Goal: Information Seeking & Learning: Learn about a topic

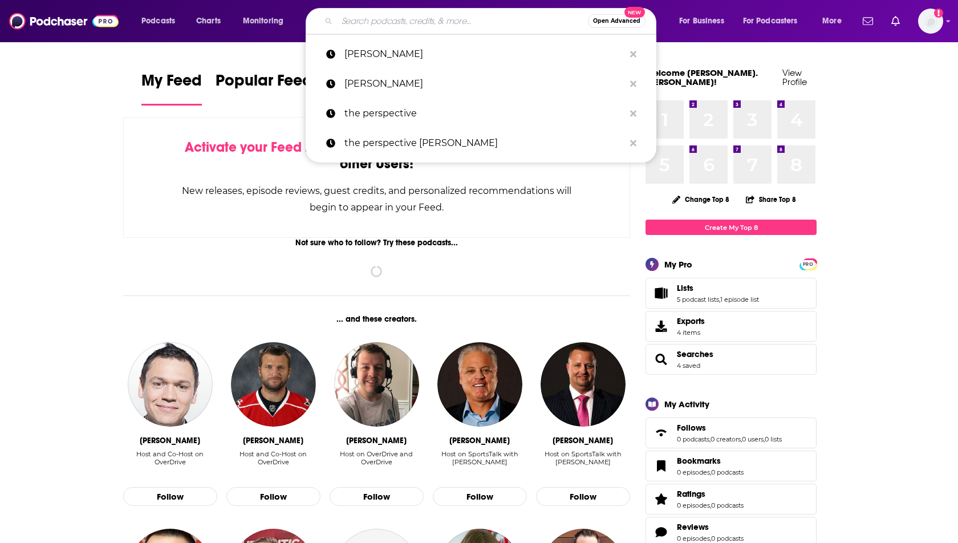
click at [385, 27] on input "Search podcasts, credits, & more..." at bounding box center [462, 21] width 251 height 18
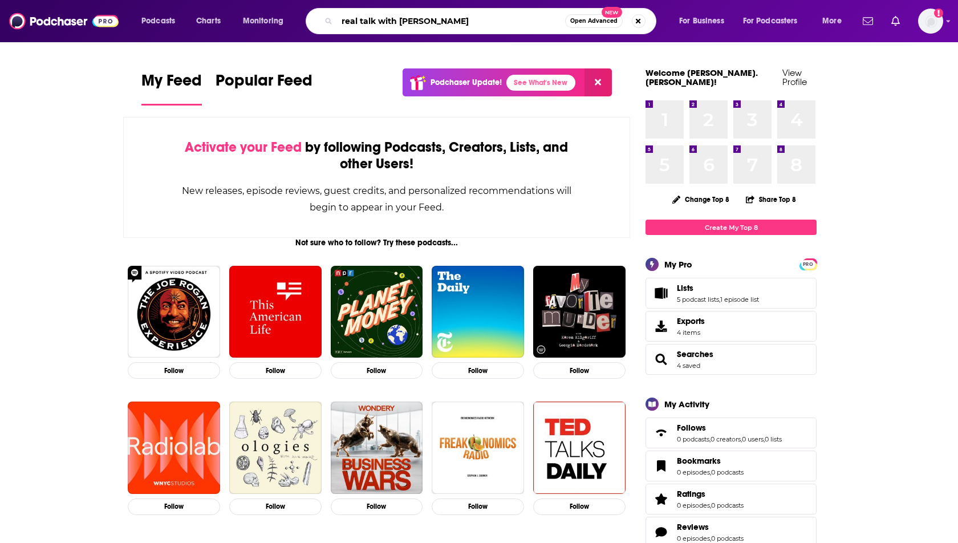
type input "real talk with [PERSON_NAME]"
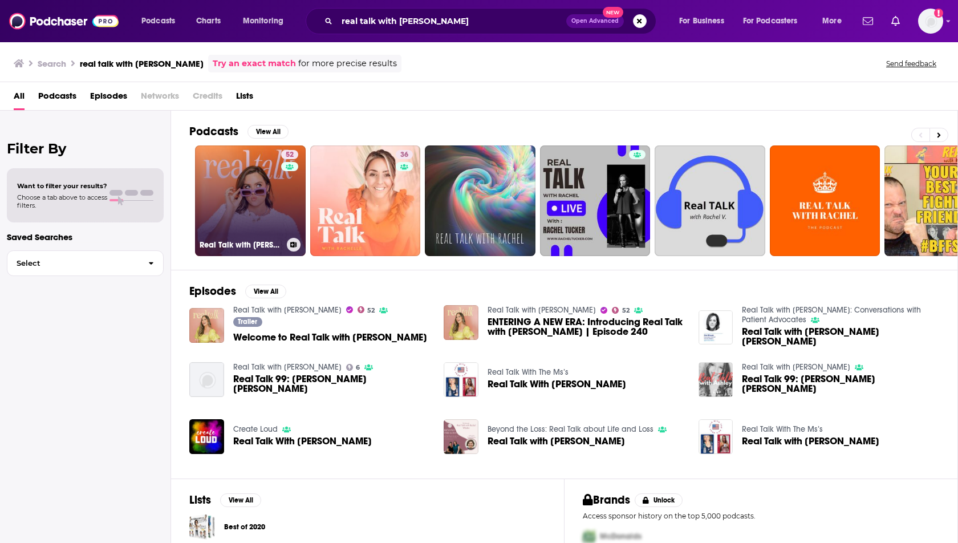
click at [243, 203] on link "52 Real Talk with [PERSON_NAME]" at bounding box center [250, 200] width 111 height 111
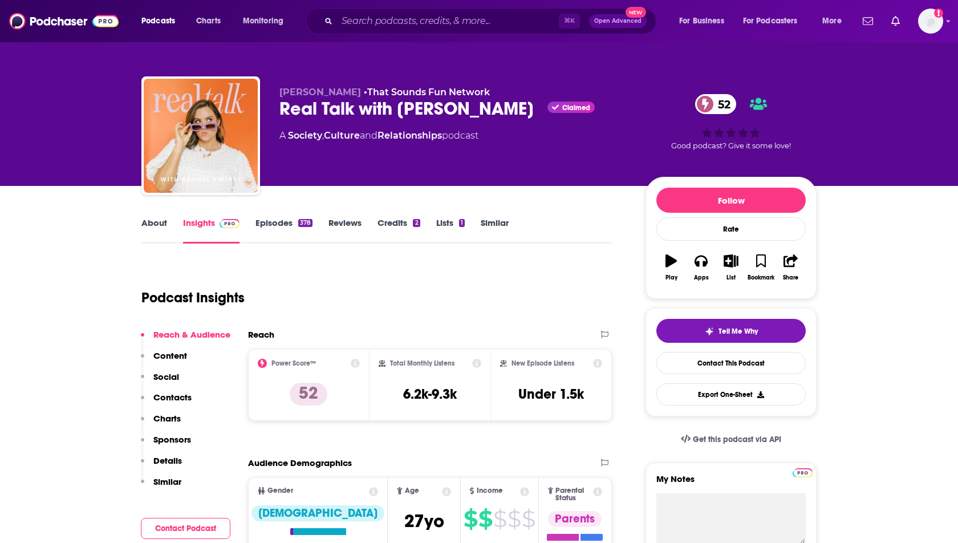
click at [164, 393] on p "Contacts" at bounding box center [172, 397] width 38 height 11
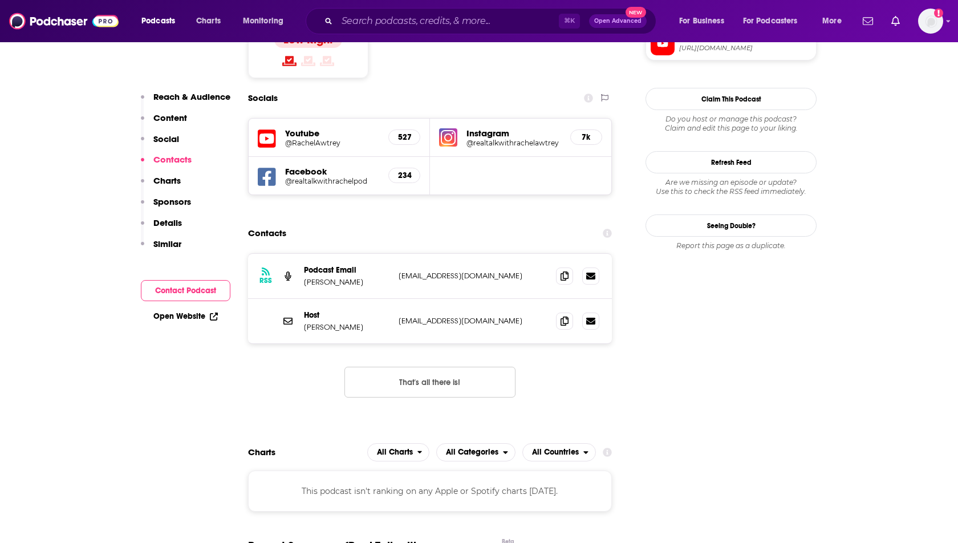
scroll to position [987, 0]
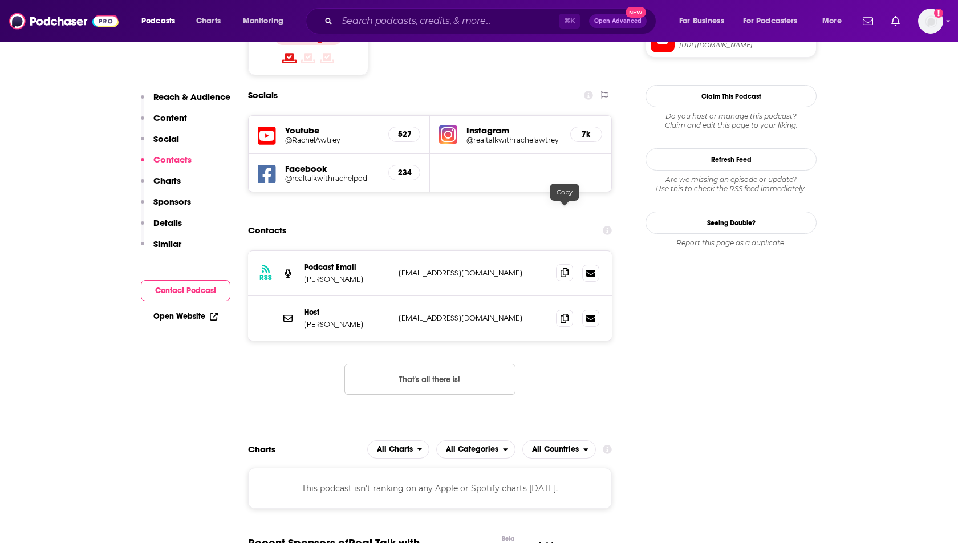
click at [563, 268] on icon at bounding box center [564, 272] width 8 height 9
click at [560, 309] on span at bounding box center [564, 317] width 17 height 17
click at [376, 26] on input "Search podcasts, credits, & more..." at bounding box center [448, 21] width 222 height 18
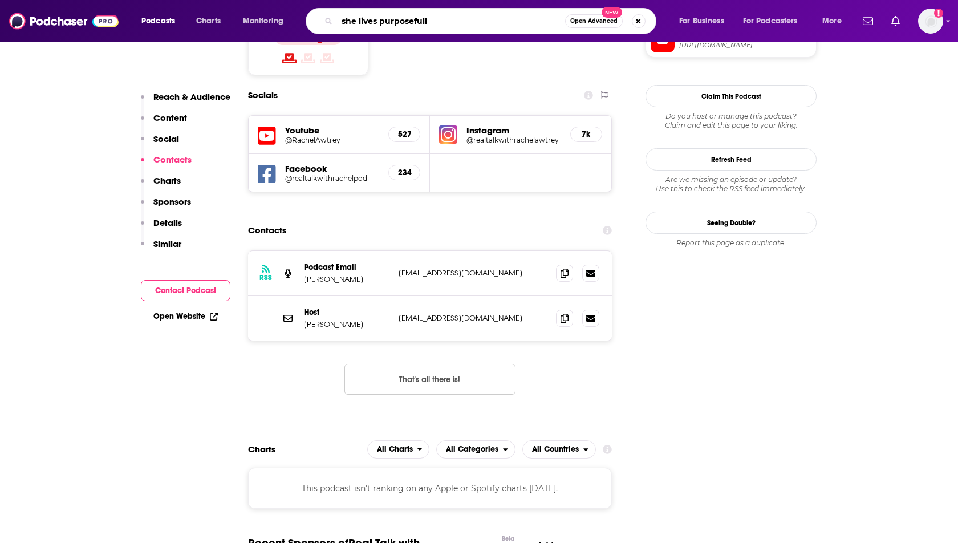
type input "she lives purposefully"
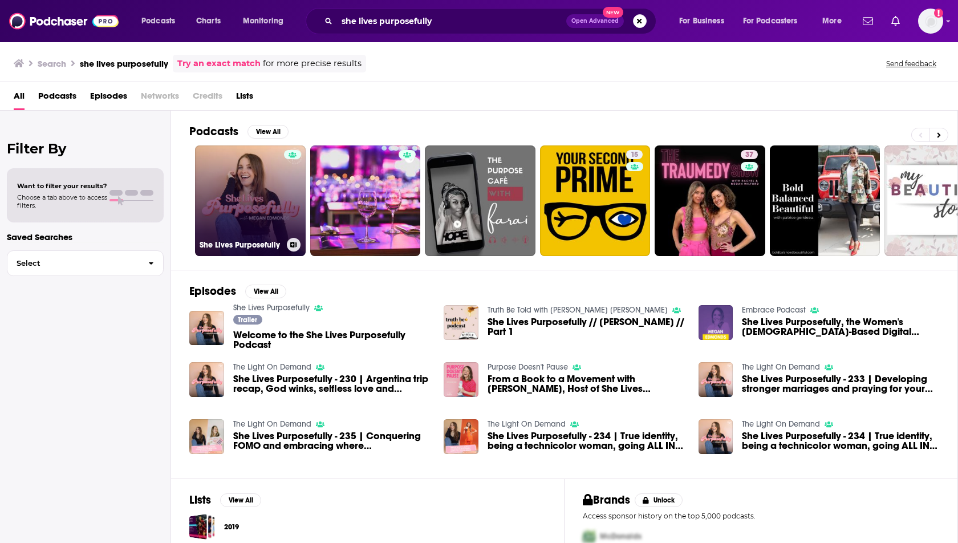
click at [259, 201] on link "She Lives Purposefully" at bounding box center [250, 200] width 111 height 111
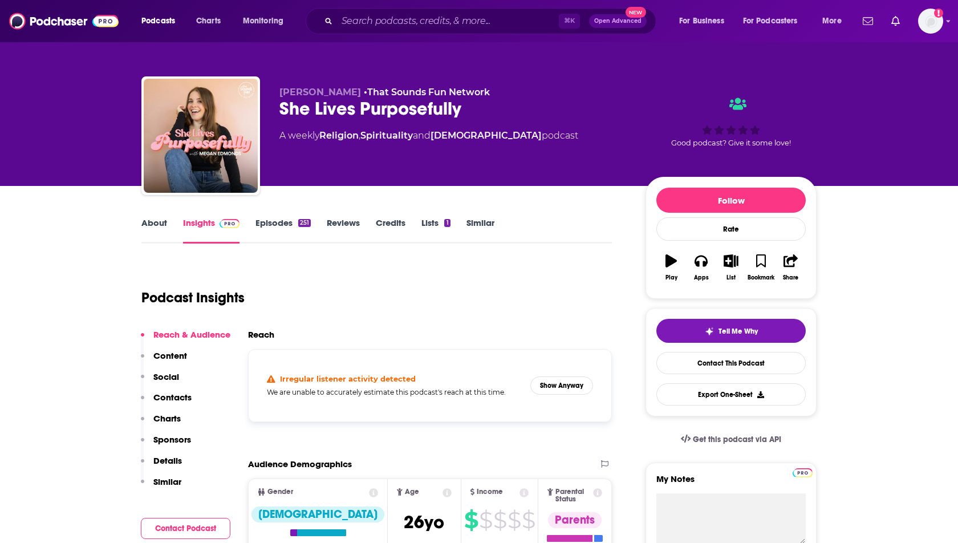
click at [267, 228] on link "Episodes 251" at bounding box center [282, 230] width 55 height 26
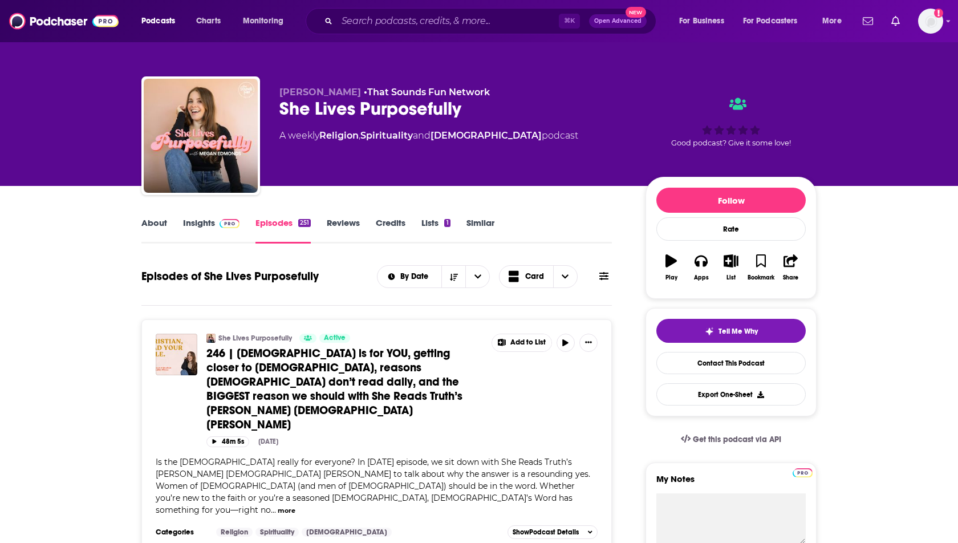
click at [195, 223] on link "Insights" at bounding box center [211, 230] width 56 height 26
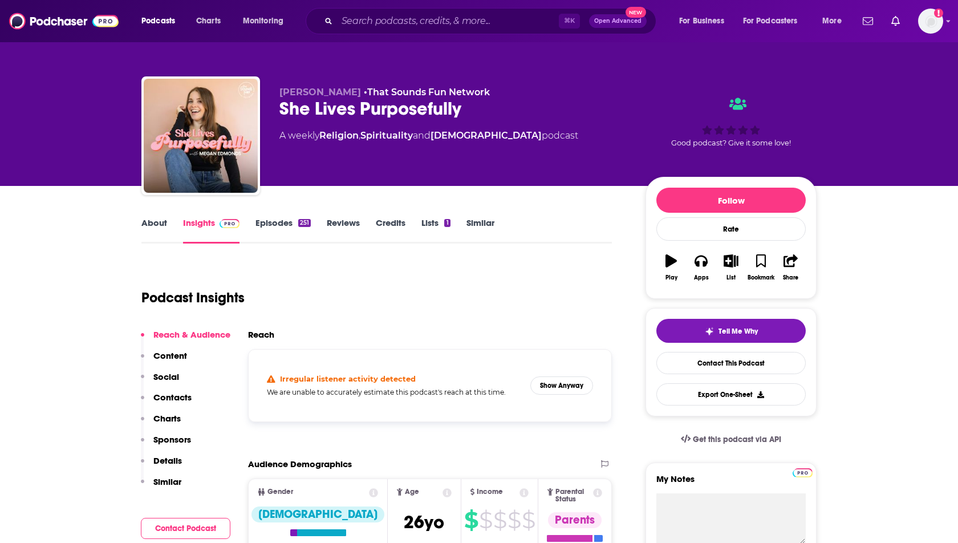
click at [572, 395] on div "Irregular listener activity detected We are unable to accurately estimate this …" at bounding box center [430, 385] width 344 height 54
click at [573, 390] on button "Show Anyway" at bounding box center [561, 385] width 63 height 18
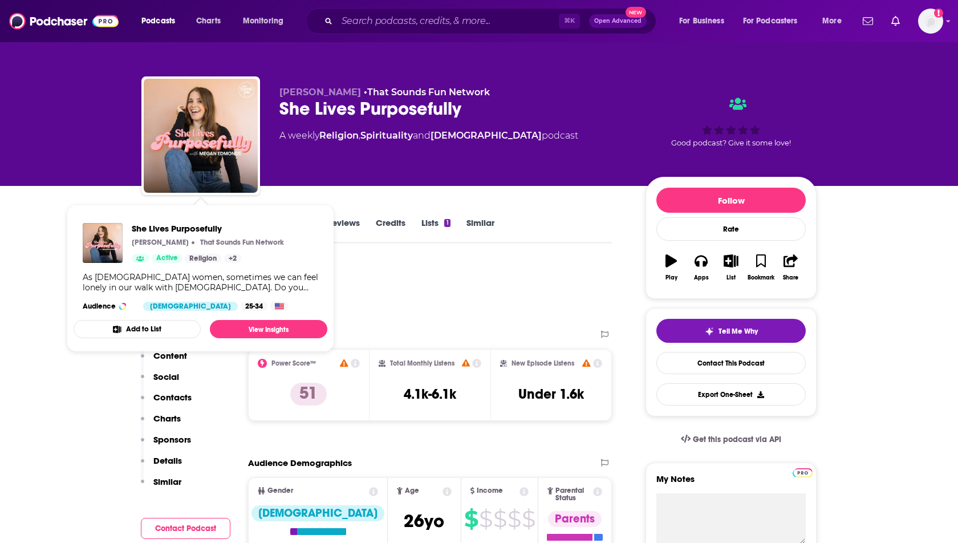
click at [170, 398] on p "Contacts" at bounding box center [172, 397] width 38 height 11
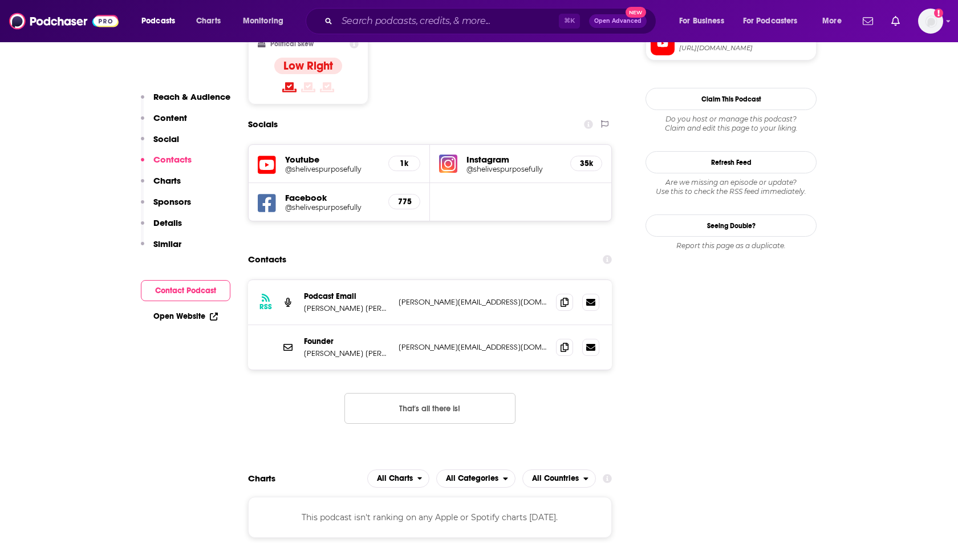
scroll to position [987, 0]
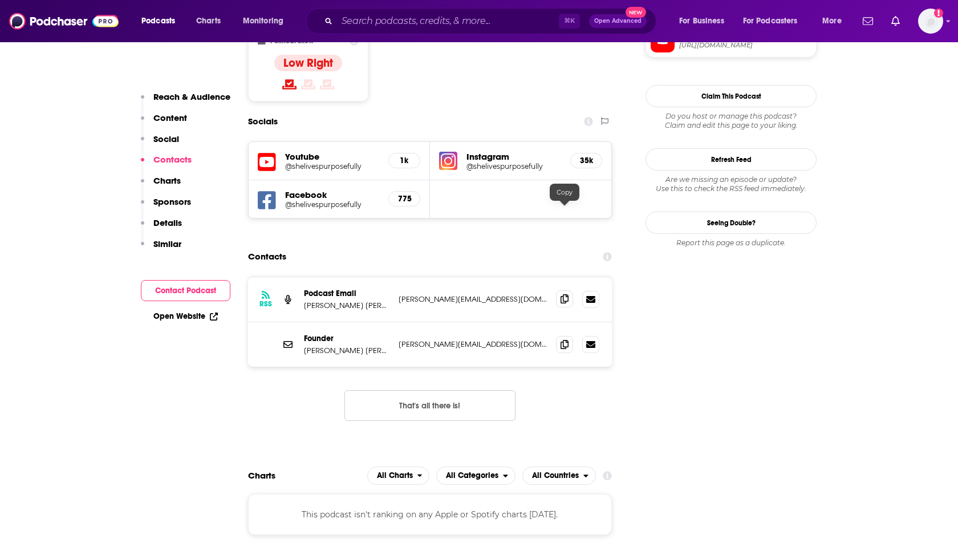
click at [560, 290] on span at bounding box center [564, 298] width 17 height 17
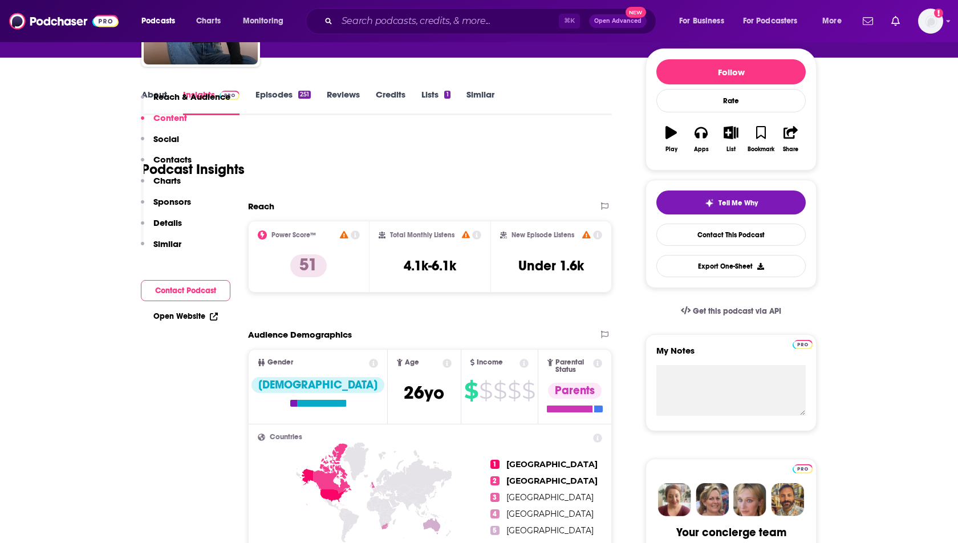
scroll to position [0, 0]
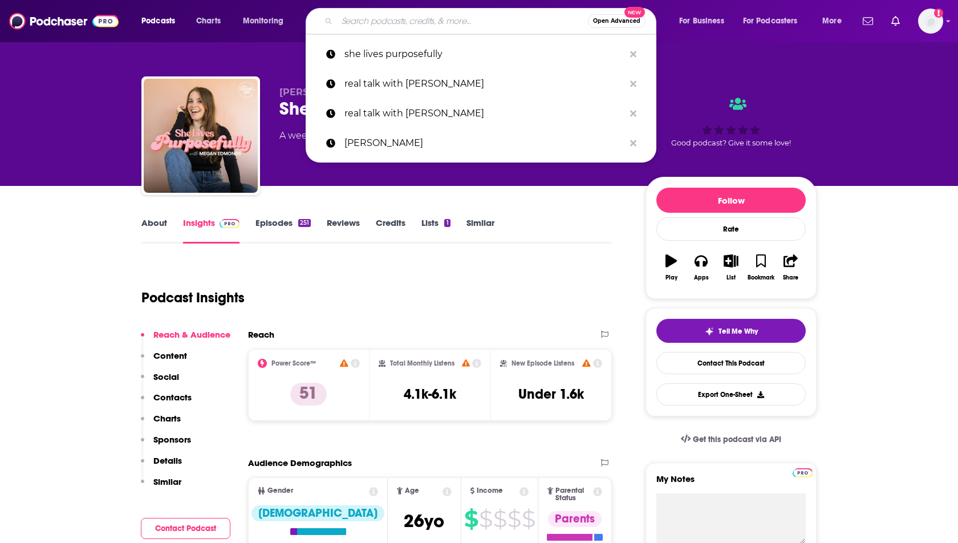
click at [380, 25] on input "Search podcasts, credits, & more..." at bounding box center [462, 21] width 251 height 18
type input "j"
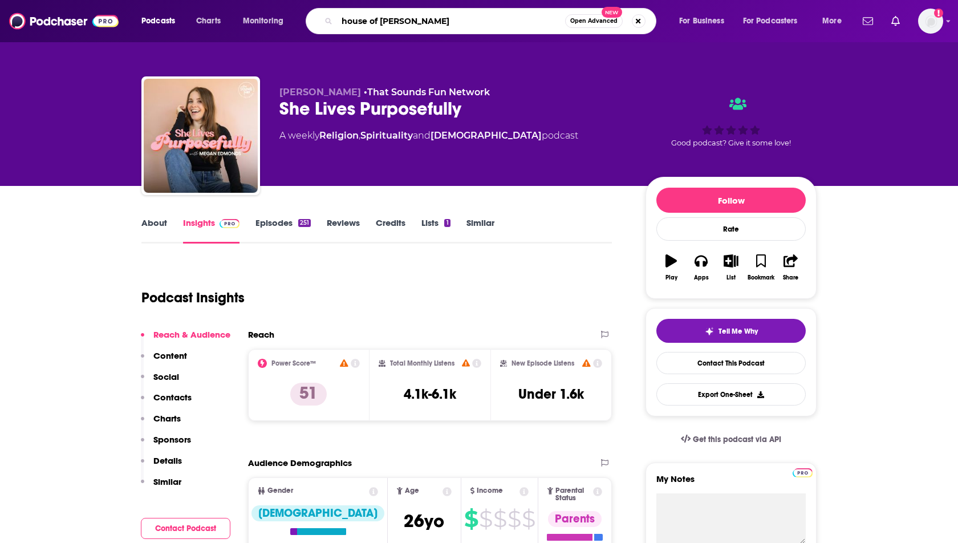
type input "house of joy"
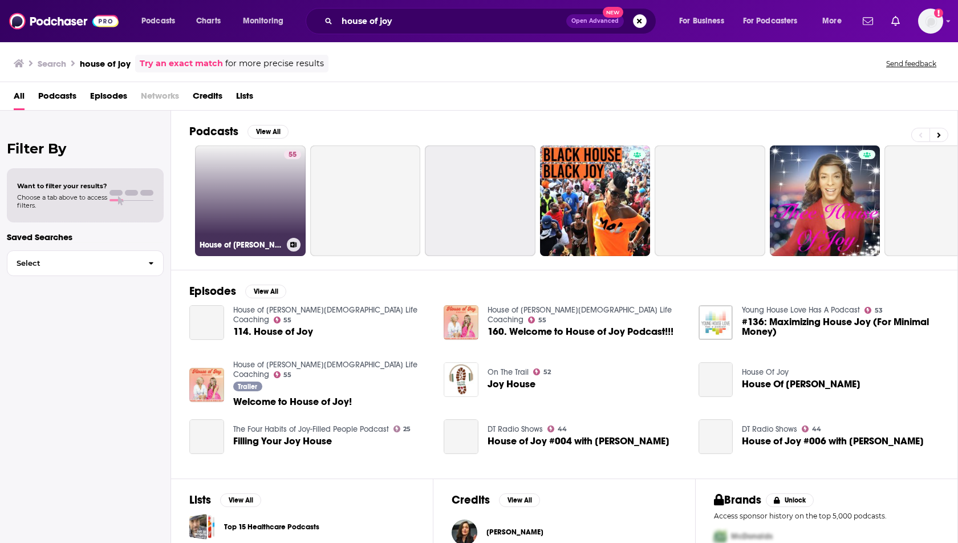
click at [242, 173] on link "55 House of [PERSON_NAME][DEMOGRAPHIC_DATA] Life Coaching" at bounding box center [250, 200] width 111 height 111
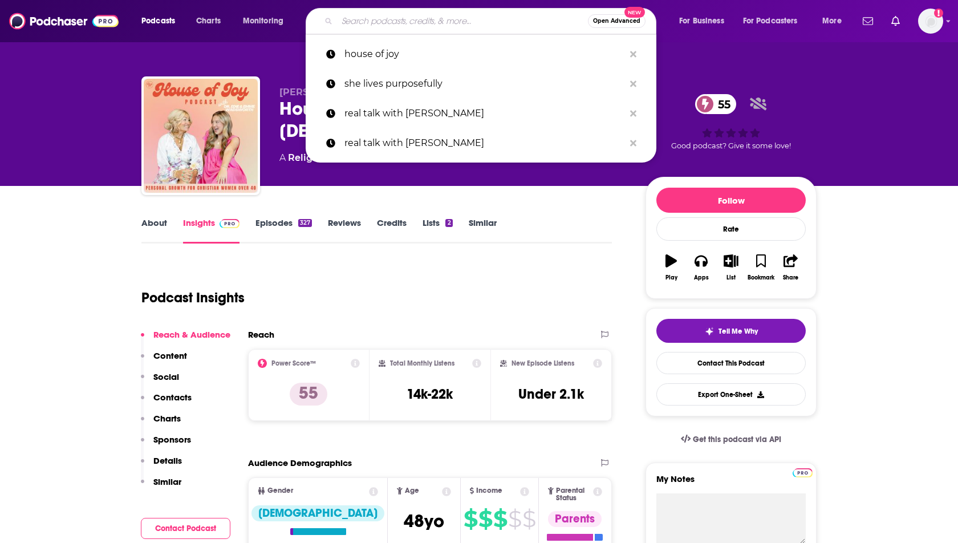
click at [411, 19] on input "Search podcasts, credits, & more..." at bounding box center [462, 21] width 251 height 18
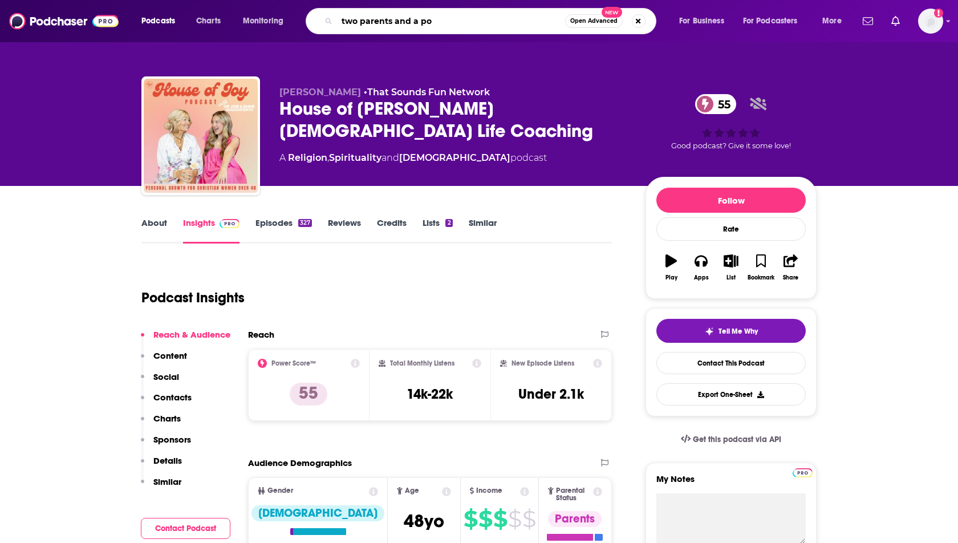
type input "two parents and a pod"
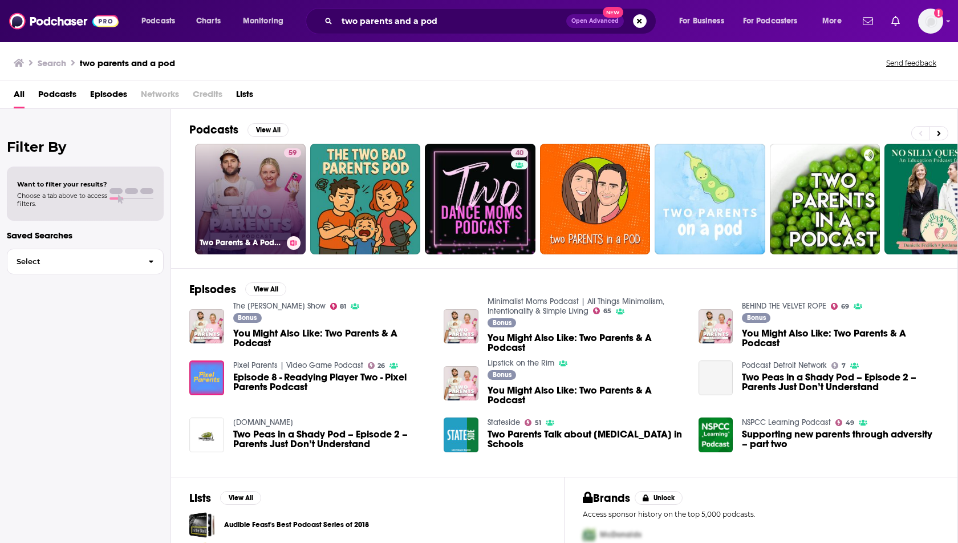
click at [261, 200] on link "59 Two Parents & A Podcast" at bounding box center [250, 199] width 111 height 111
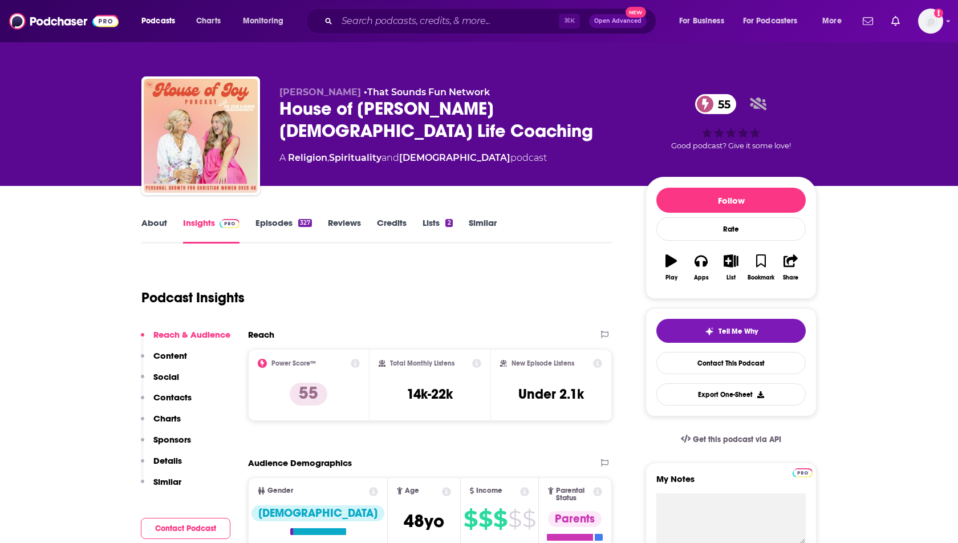
click at [170, 393] on p "Contacts" at bounding box center [172, 397] width 38 height 11
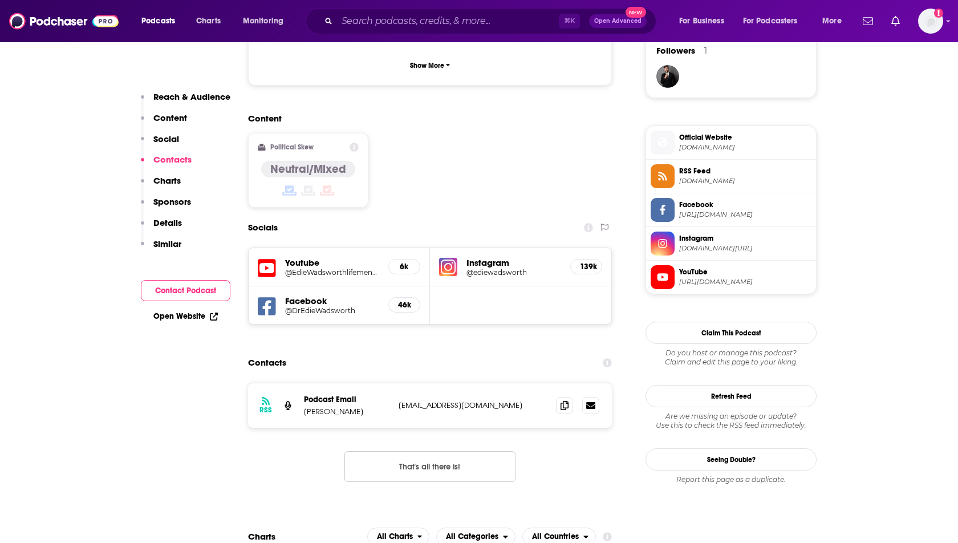
scroll to position [813, 0]
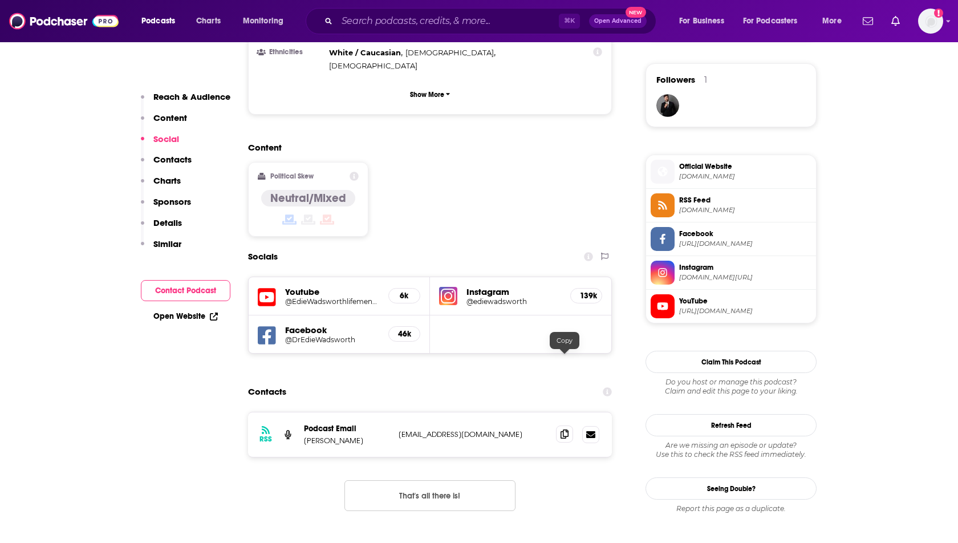
click at [560, 429] on icon at bounding box center [564, 433] width 8 height 9
click at [363, 20] on input "Search podcasts, credits, & more..." at bounding box center [448, 21] width 222 height 18
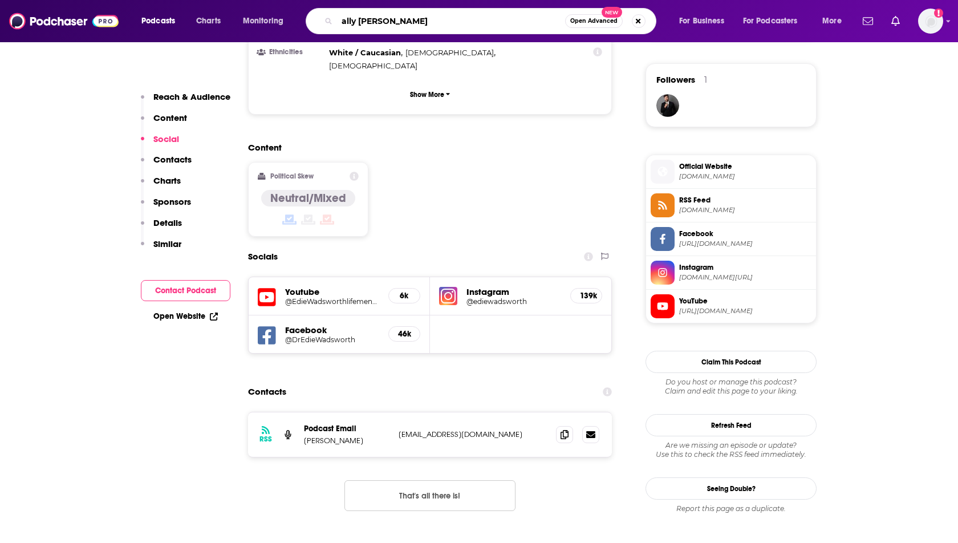
type input "[PERSON_NAME]"
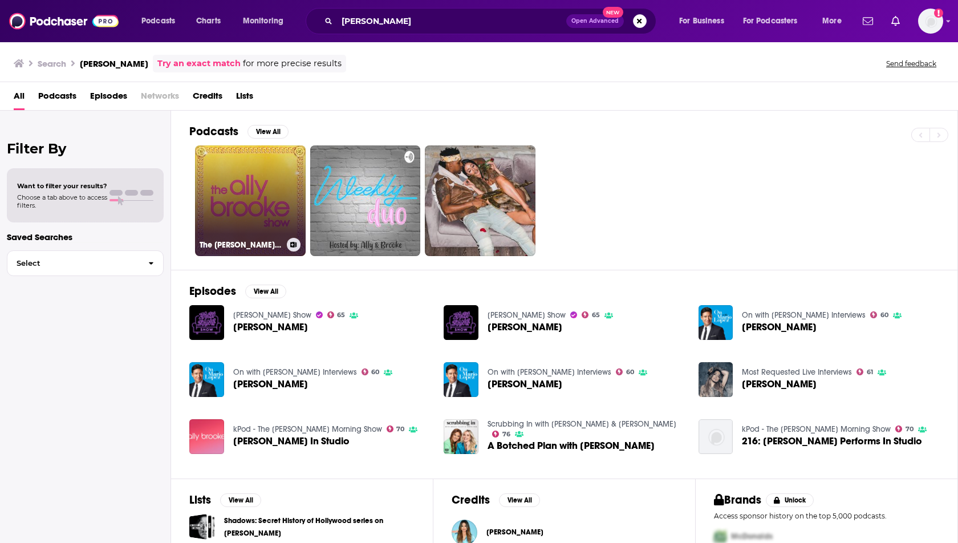
click at [252, 203] on link "The [PERSON_NAME] Show" at bounding box center [250, 200] width 111 height 111
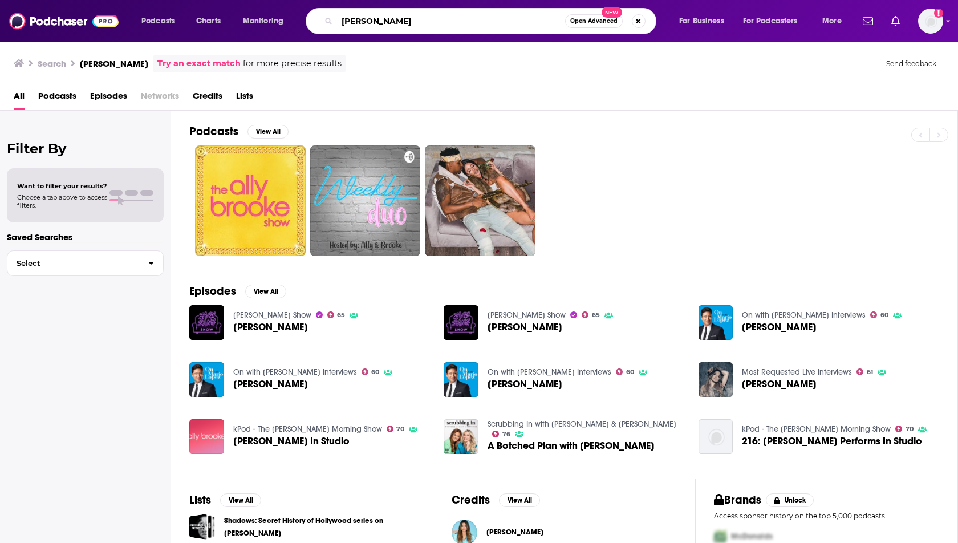
click at [337, 19] on input "[PERSON_NAME]" at bounding box center [451, 21] width 228 height 18
type input "[PERSON_NAME]"
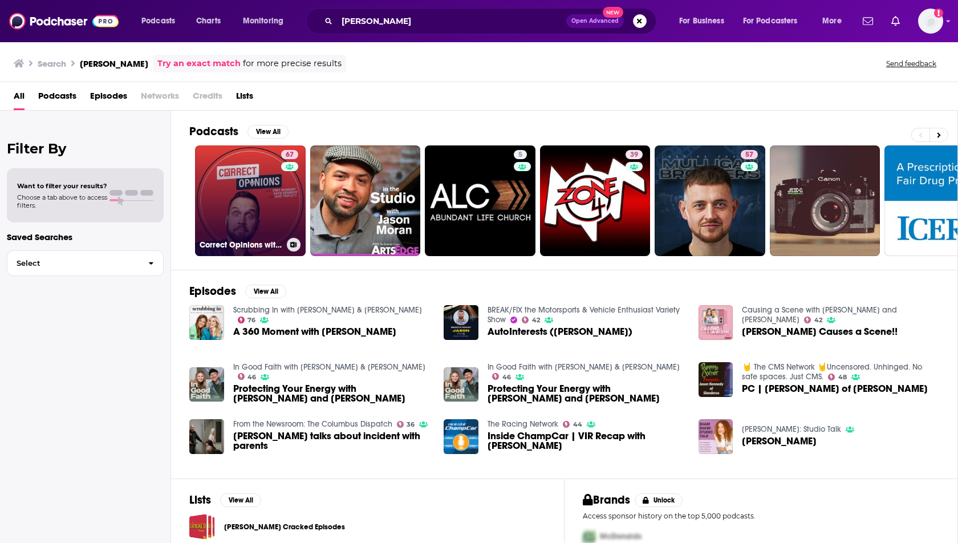
click at [246, 213] on link "67 Correct Opinions with [PERSON_NAME] and [PERSON_NAME]" at bounding box center [250, 200] width 111 height 111
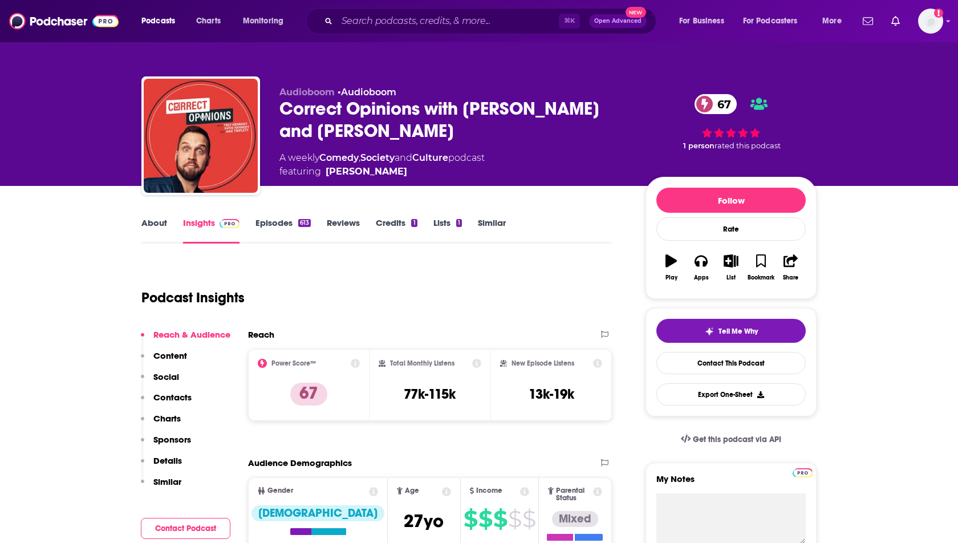
click at [279, 223] on link "Episodes 613" at bounding box center [282, 230] width 55 height 26
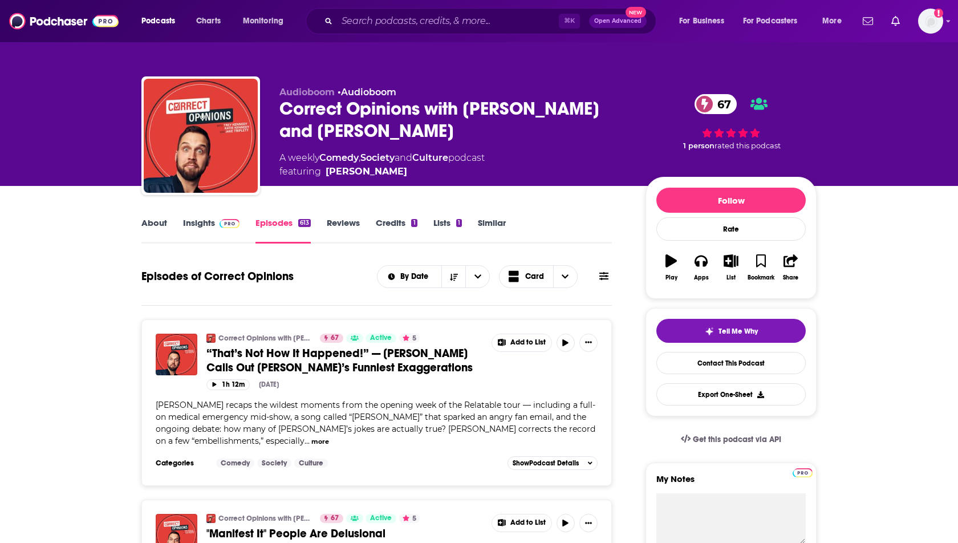
click at [149, 224] on link "About" at bounding box center [154, 230] width 26 height 26
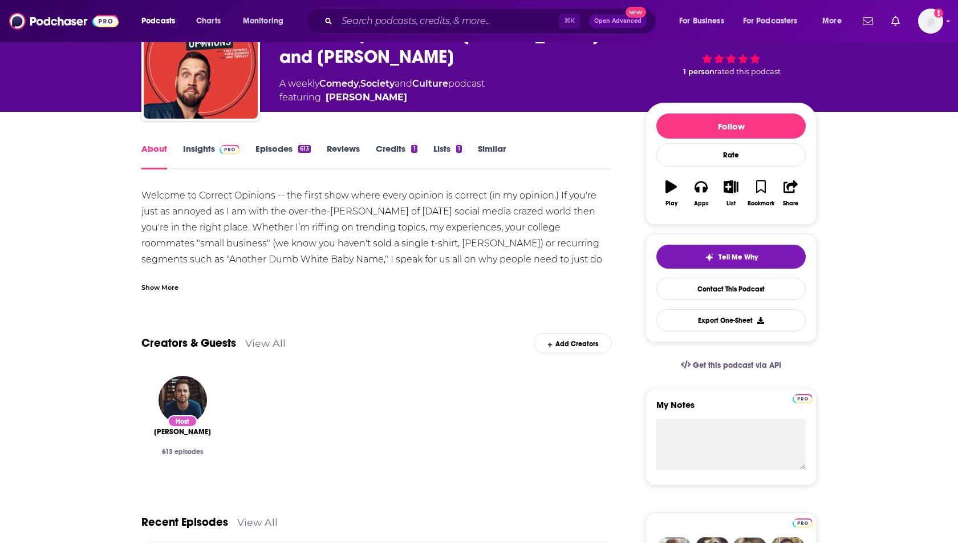
scroll to position [63, 0]
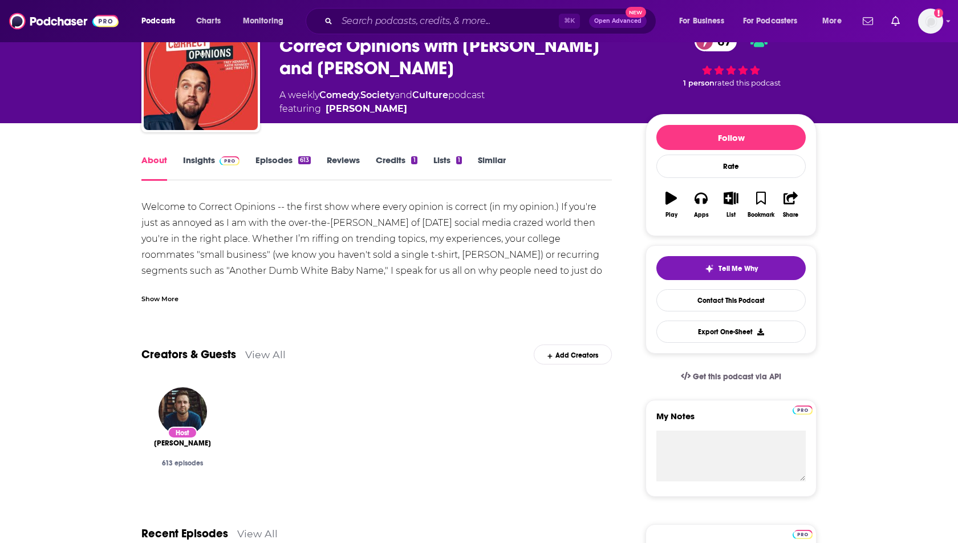
click at [202, 168] on link "Insights" at bounding box center [211, 167] width 56 height 26
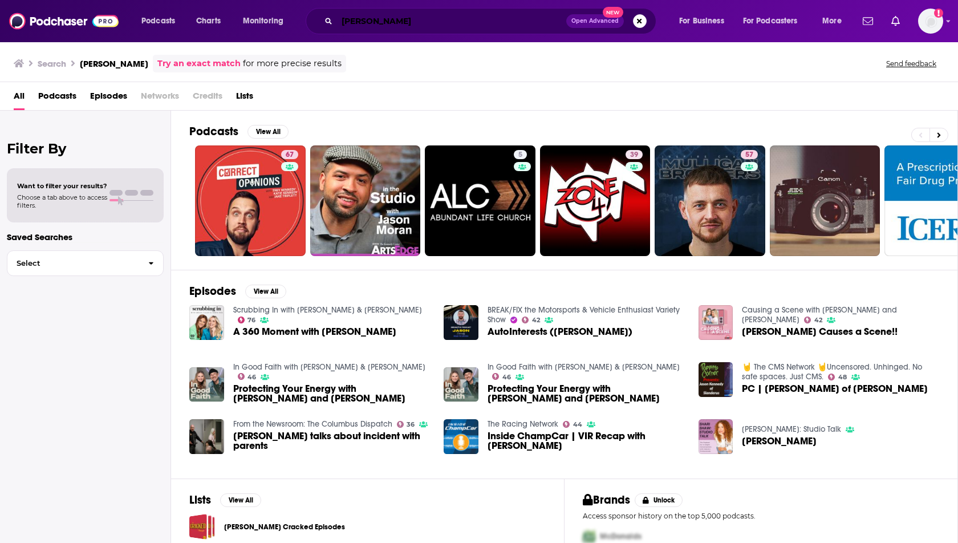
click at [352, 26] on input "[PERSON_NAME]" at bounding box center [451, 21] width 229 height 18
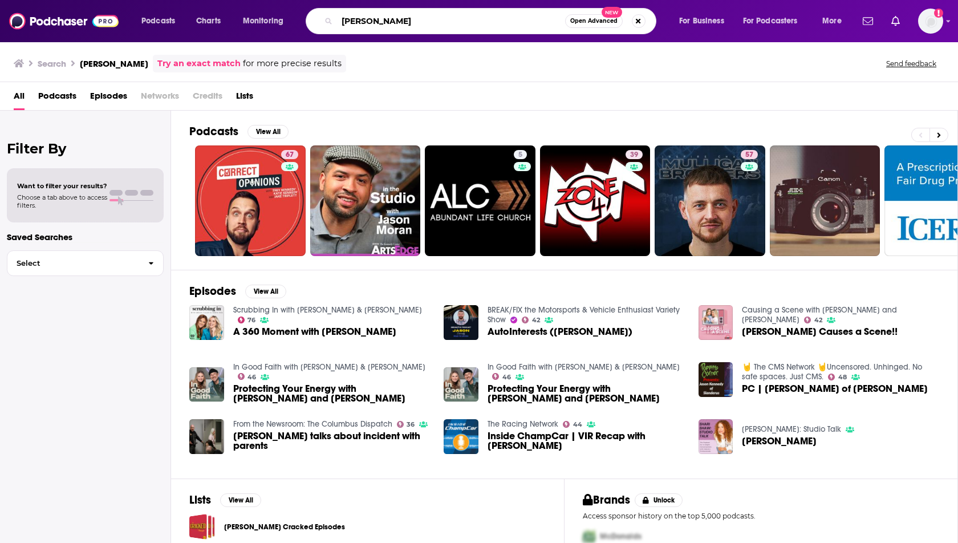
click at [352, 26] on input "[PERSON_NAME]" at bounding box center [451, 21] width 228 height 18
type input "[PERSON_NAME]"
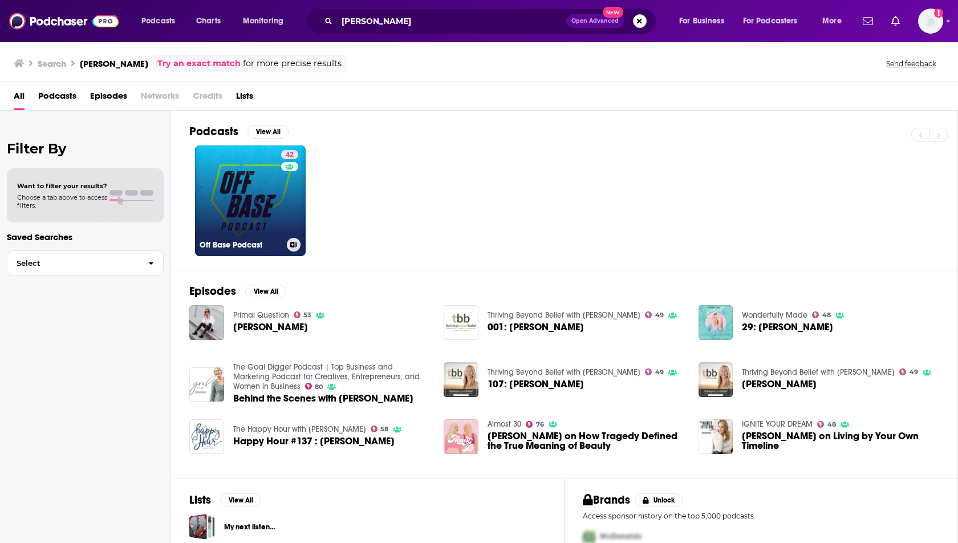
click at [239, 212] on link "42 Off Base Podcast" at bounding box center [250, 200] width 111 height 111
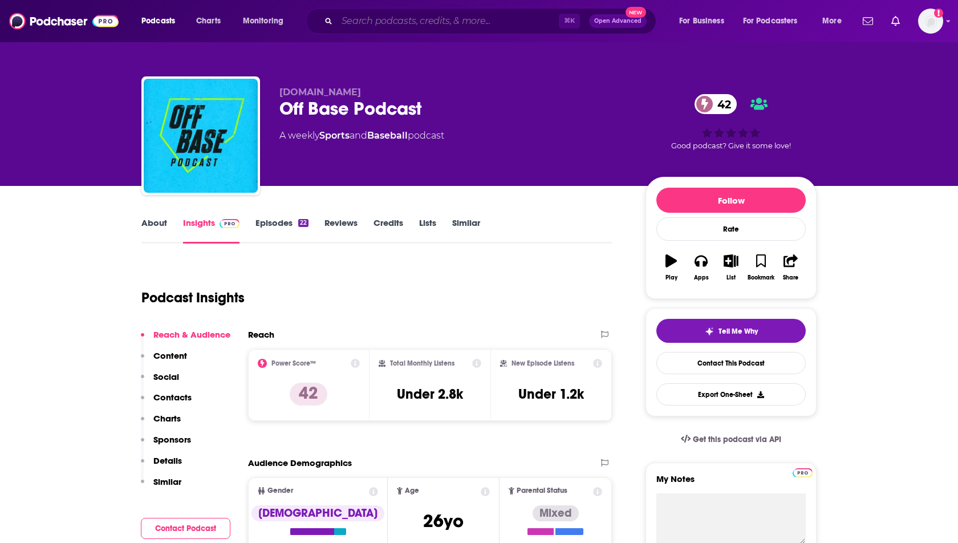
click at [401, 21] on input "Search podcasts, credits, & more..." at bounding box center [448, 21] width 222 height 18
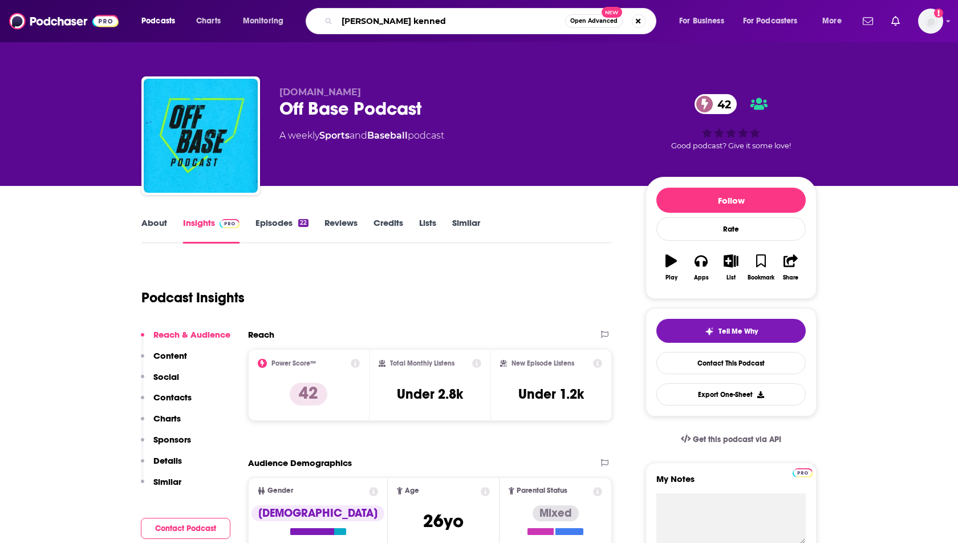
type input "[PERSON_NAME]"
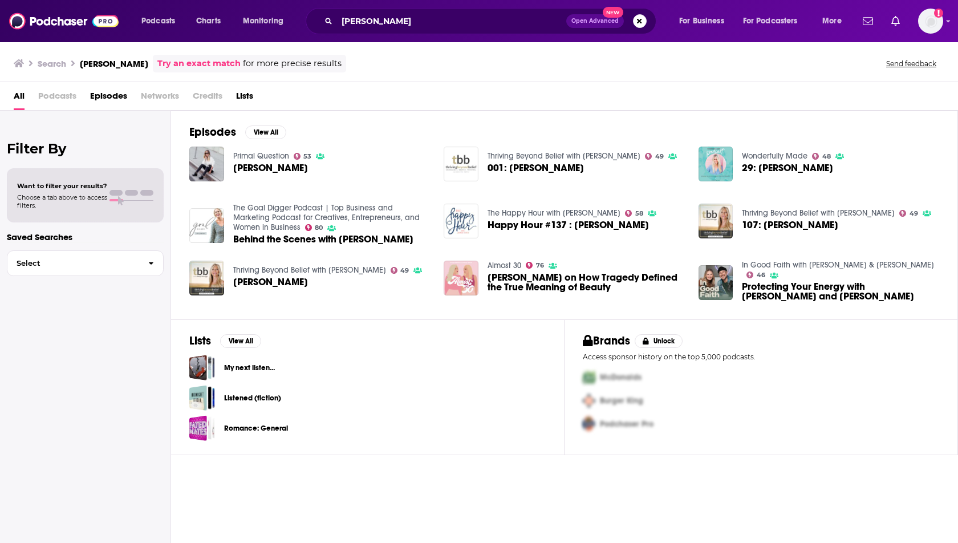
click at [286, 164] on span "[PERSON_NAME]" at bounding box center [270, 168] width 75 height 10
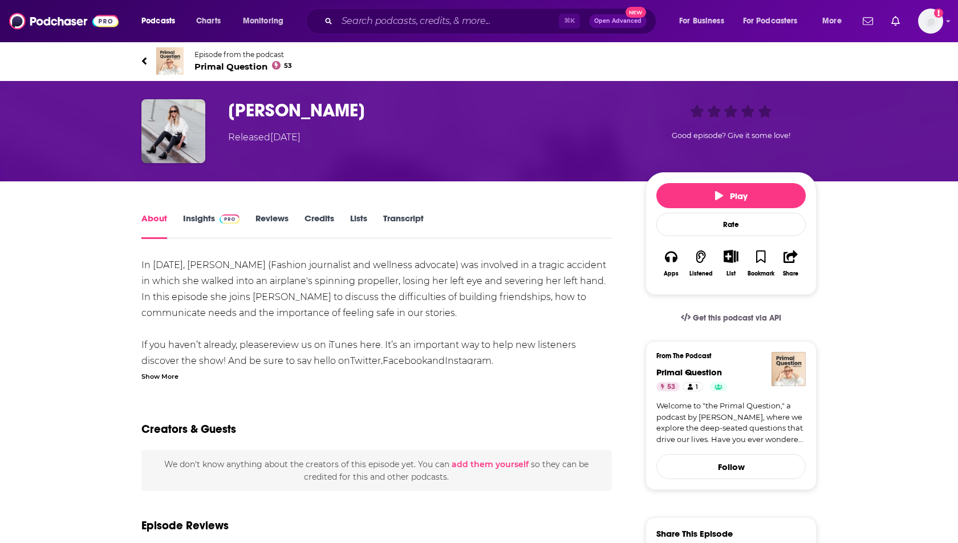
click at [308, 222] on link "Credits" at bounding box center [319, 226] width 30 height 26
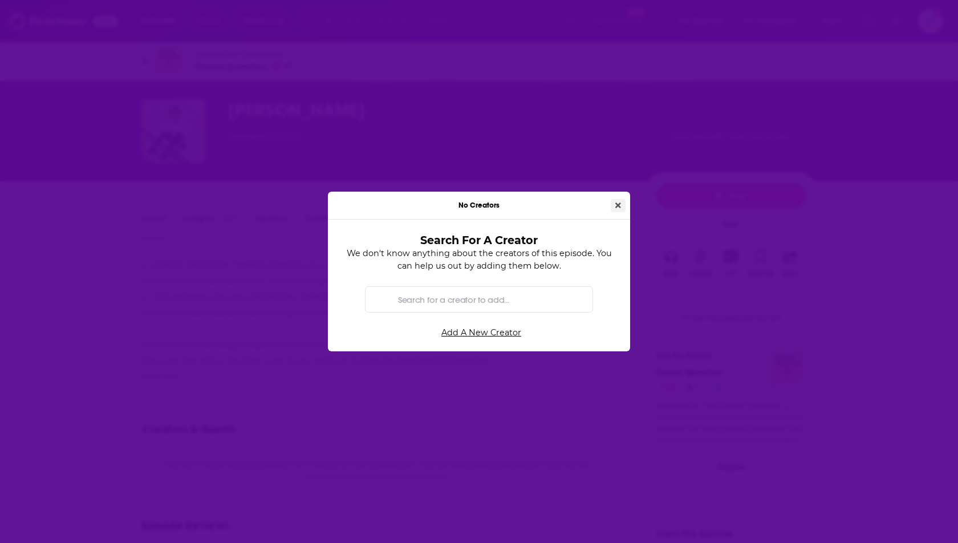
click at [618, 202] on icon "Close" at bounding box center [618, 205] width 6 height 8
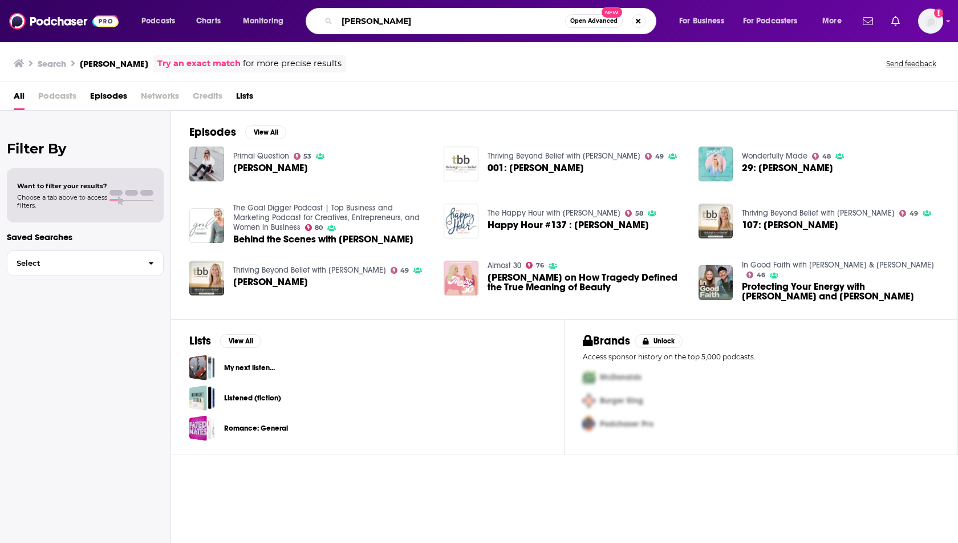
click at [392, 23] on input "[PERSON_NAME]" at bounding box center [451, 21] width 228 height 18
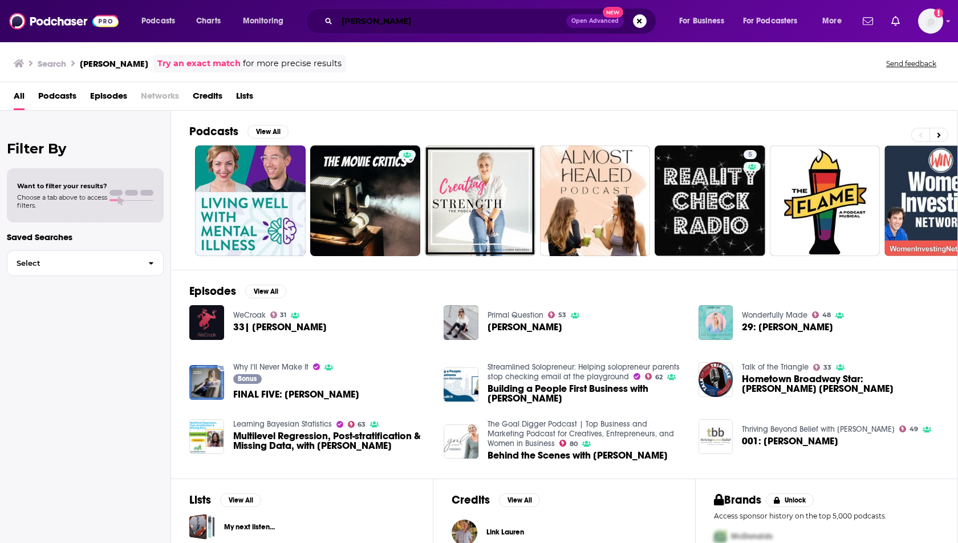
click at [362, 30] on input "[PERSON_NAME]" at bounding box center [451, 21] width 229 height 18
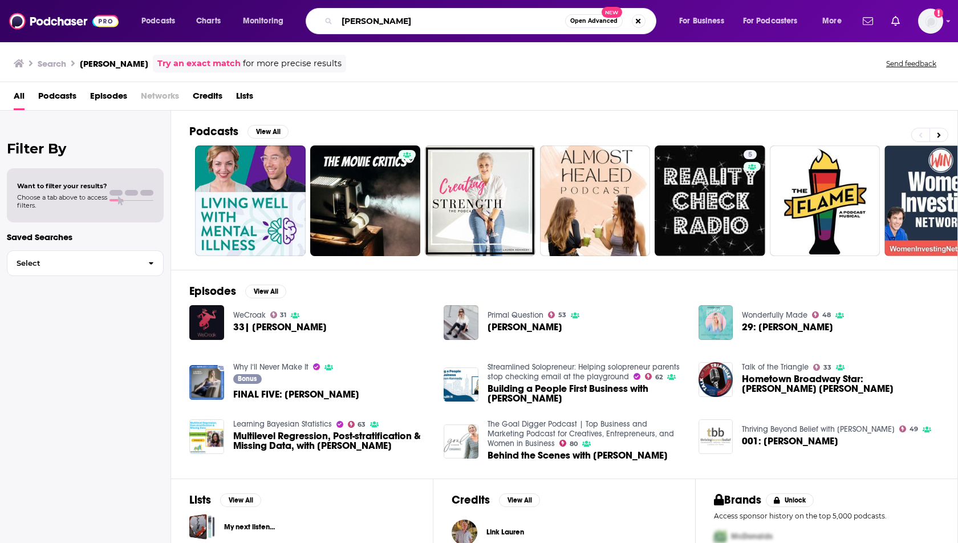
click at [362, 30] on input "[PERSON_NAME]" at bounding box center [451, 21] width 228 height 18
type input "r"
type input "[PERSON_NAME]"
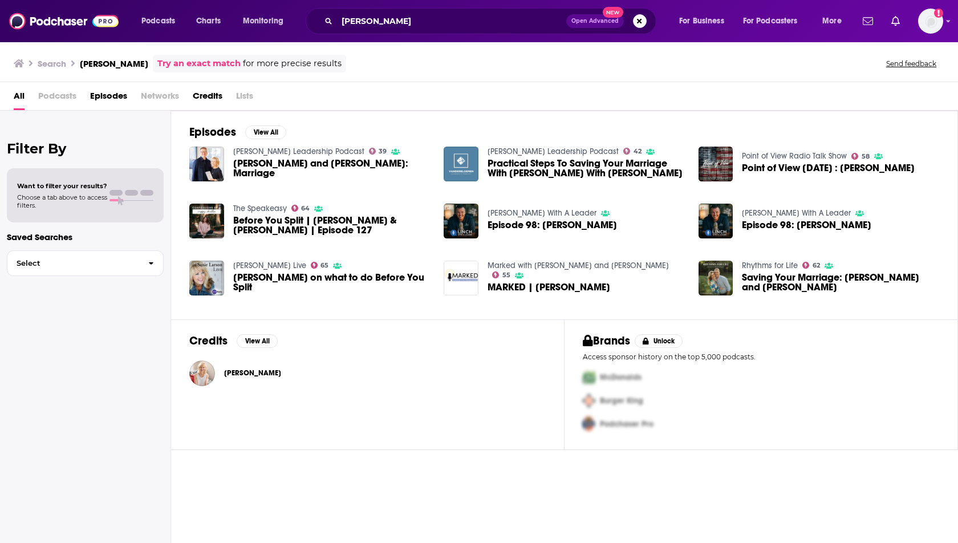
click at [253, 373] on span "[PERSON_NAME]" at bounding box center [252, 372] width 57 height 9
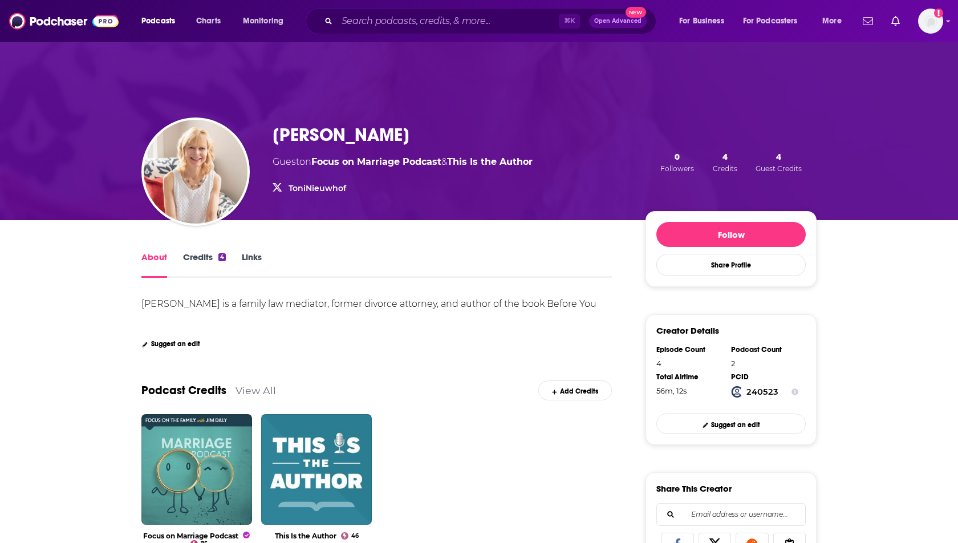
click at [200, 251] on div "About Credits 4 Links" at bounding box center [376, 264] width 470 height 28
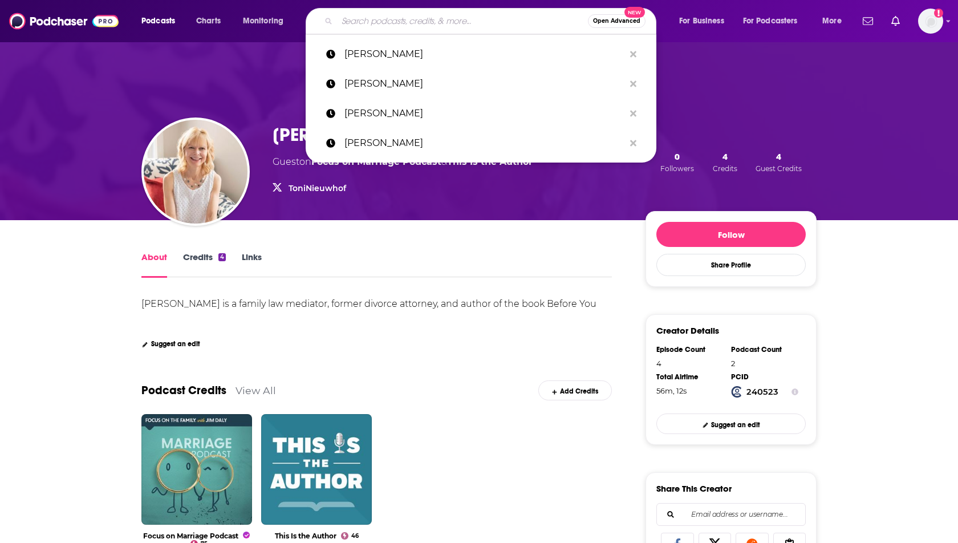
click at [354, 21] on input "Search podcasts, credits, & more..." at bounding box center [462, 21] width 251 height 18
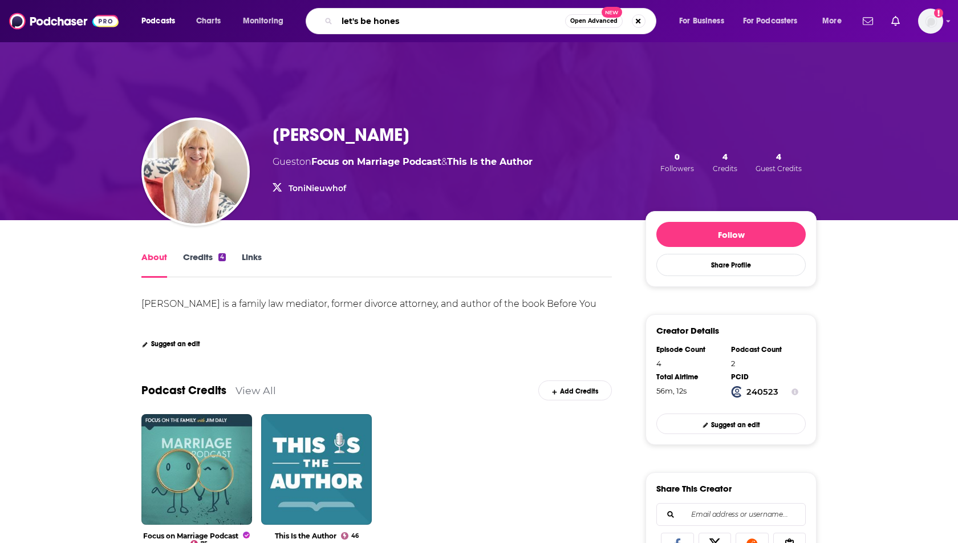
type input "let's be honest"
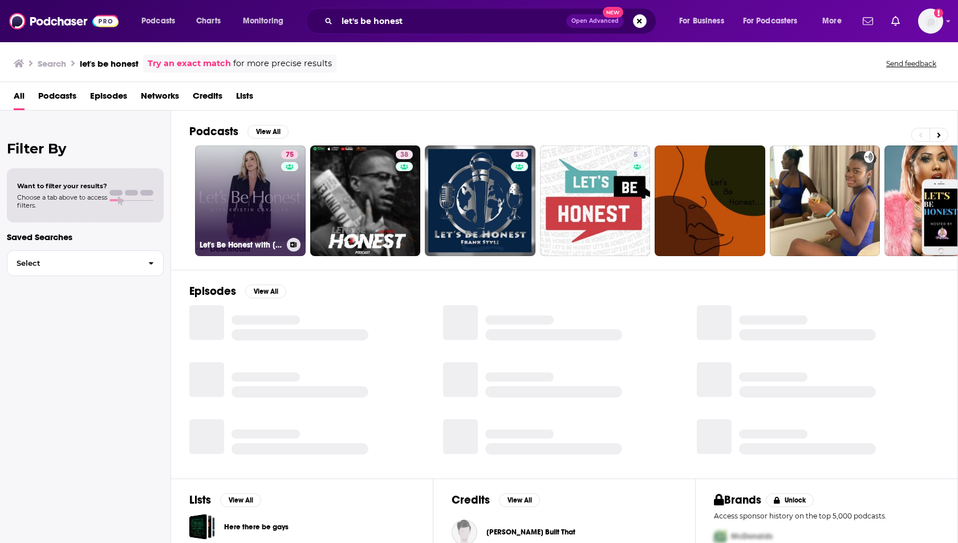
click at [250, 180] on link "75 Let's Be Honest with [PERSON_NAME]" at bounding box center [250, 200] width 111 height 111
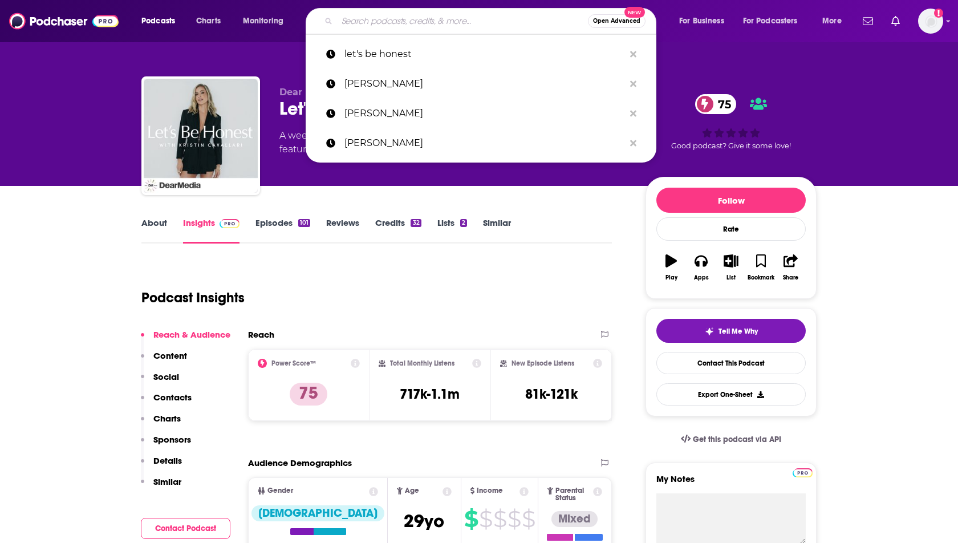
click at [361, 21] on input "Search podcasts, credits, & more..." at bounding box center [462, 21] width 251 height 18
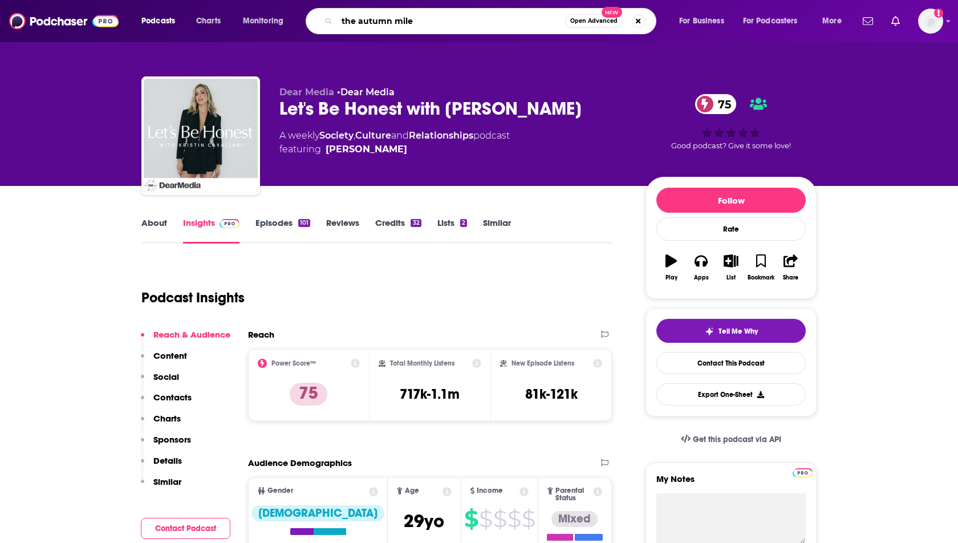
type input "the autumn miles"
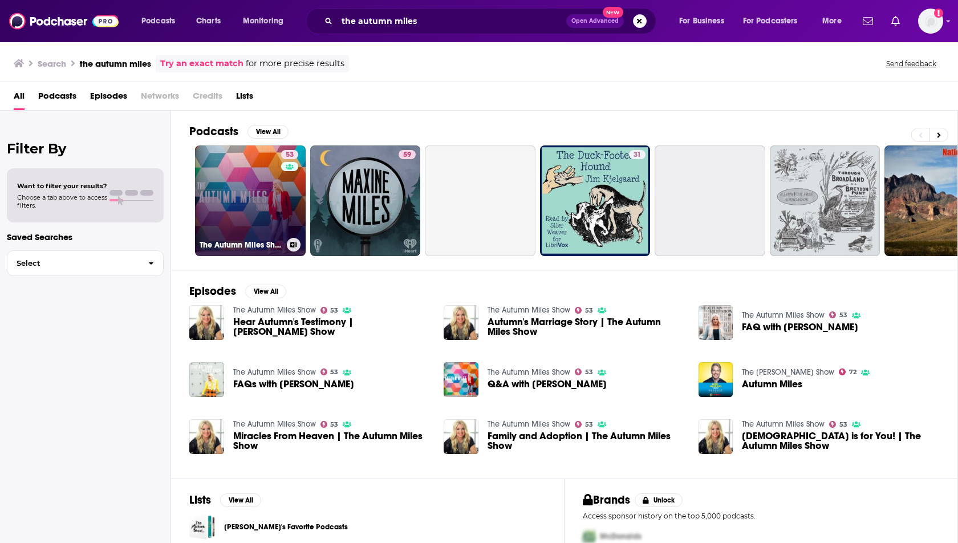
click at [254, 188] on link "53 The Autumn Miles Show" at bounding box center [250, 200] width 111 height 111
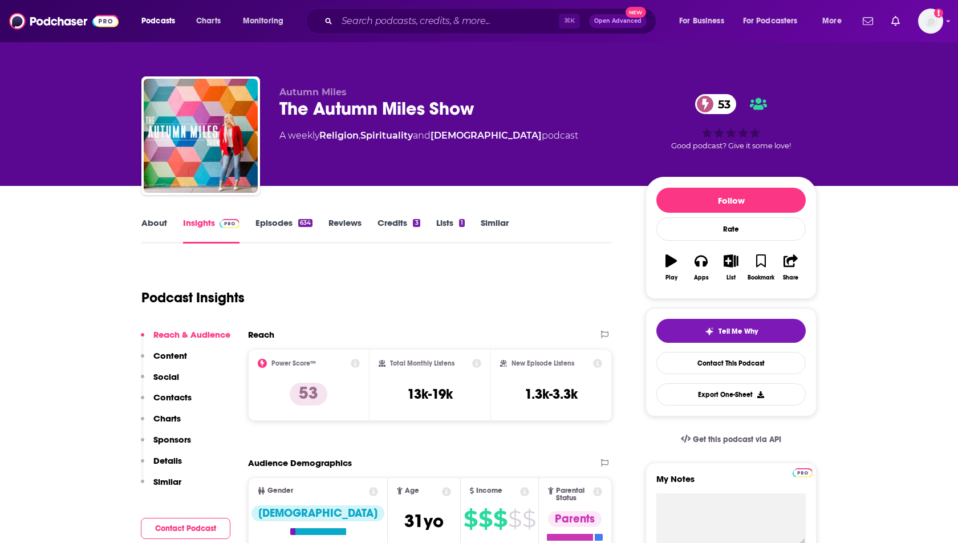
click at [156, 218] on link "About" at bounding box center [154, 230] width 26 height 26
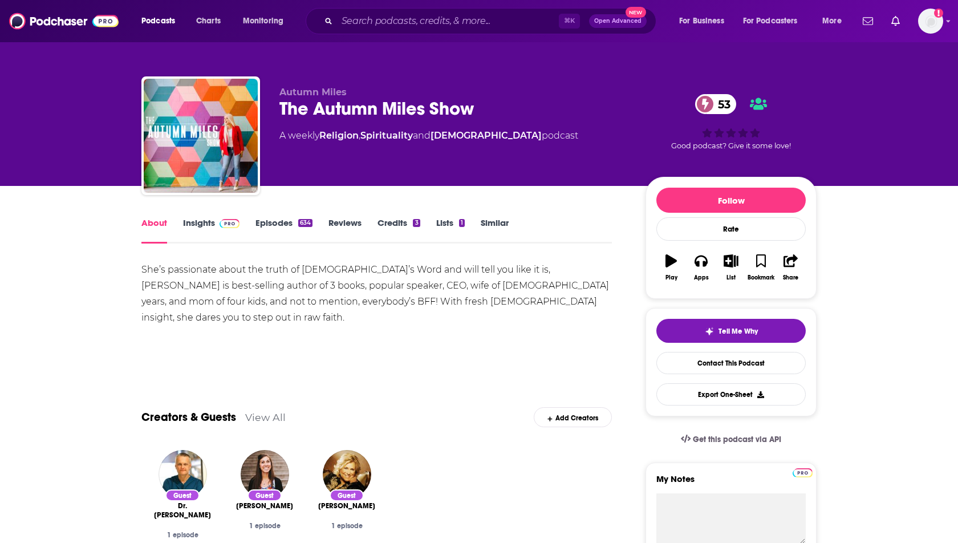
click at [280, 217] on link "Episodes 634" at bounding box center [283, 230] width 57 height 26
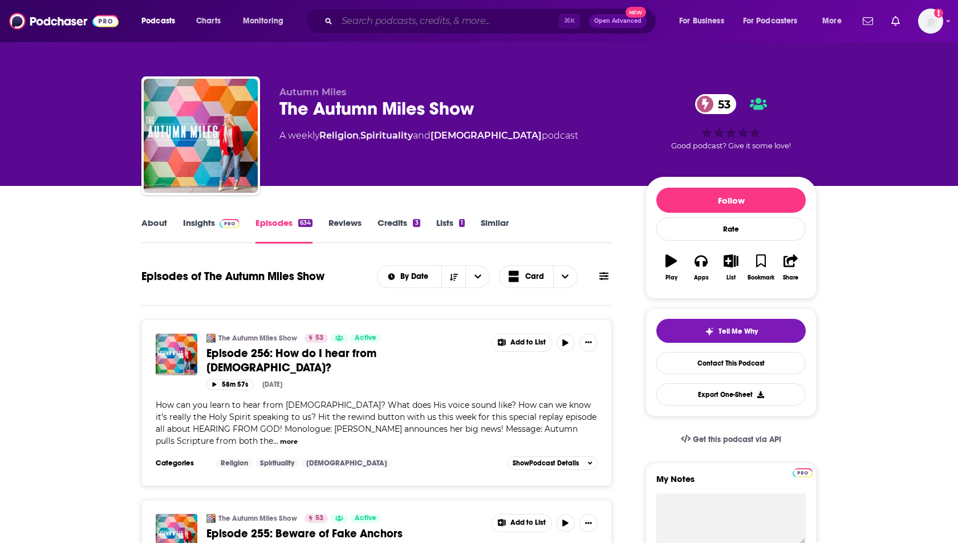
click at [396, 25] on input "Search podcasts, credits, & more..." at bounding box center [448, 21] width 222 height 18
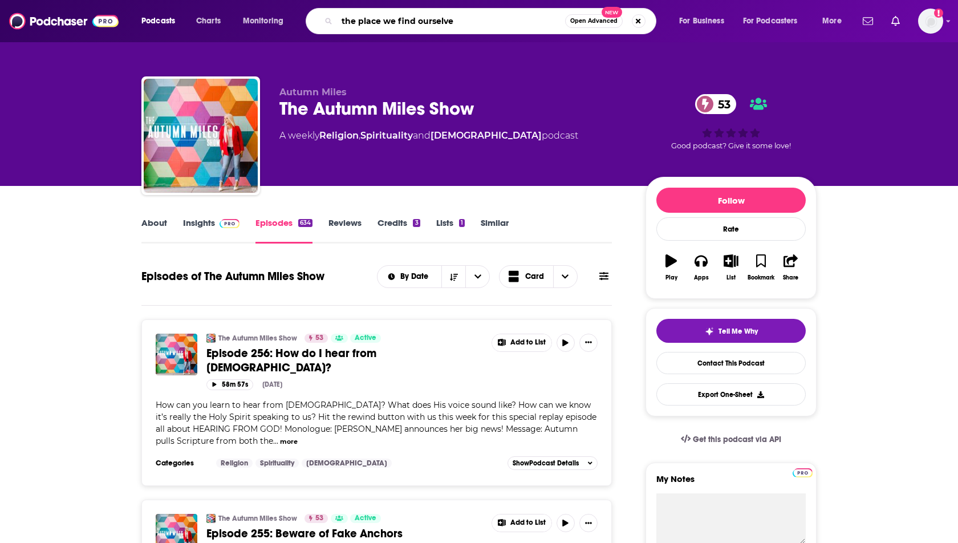
type input "the place we find ourselves"
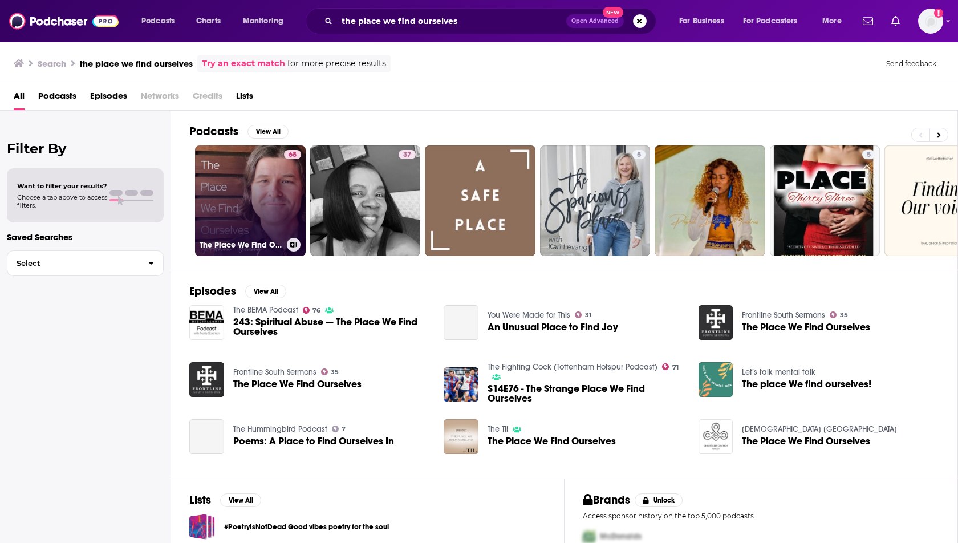
click at [233, 199] on link "68 The Place We Find Ourselves" at bounding box center [250, 200] width 111 height 111
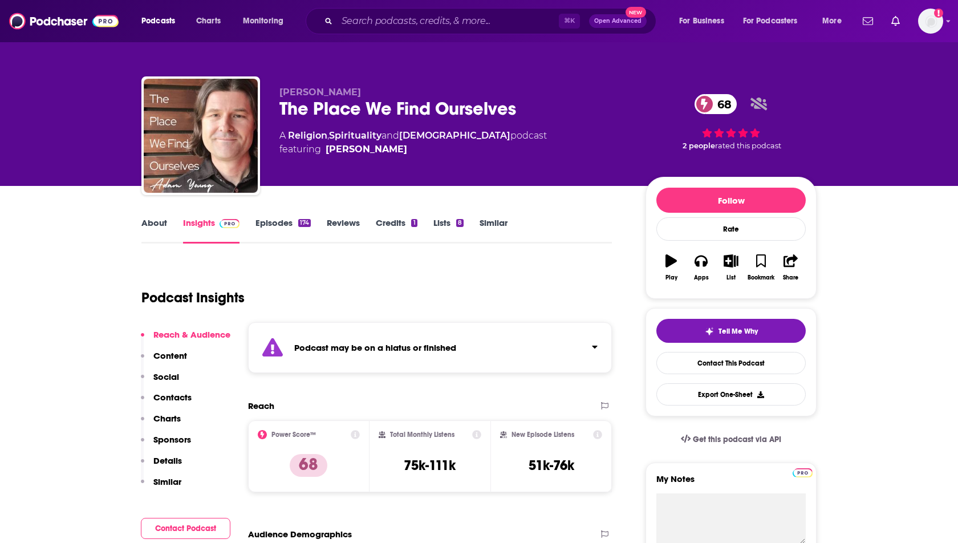
click at [276, 217] on link "Episodes 174" at bounding box center [282, 230] width 55 height 26
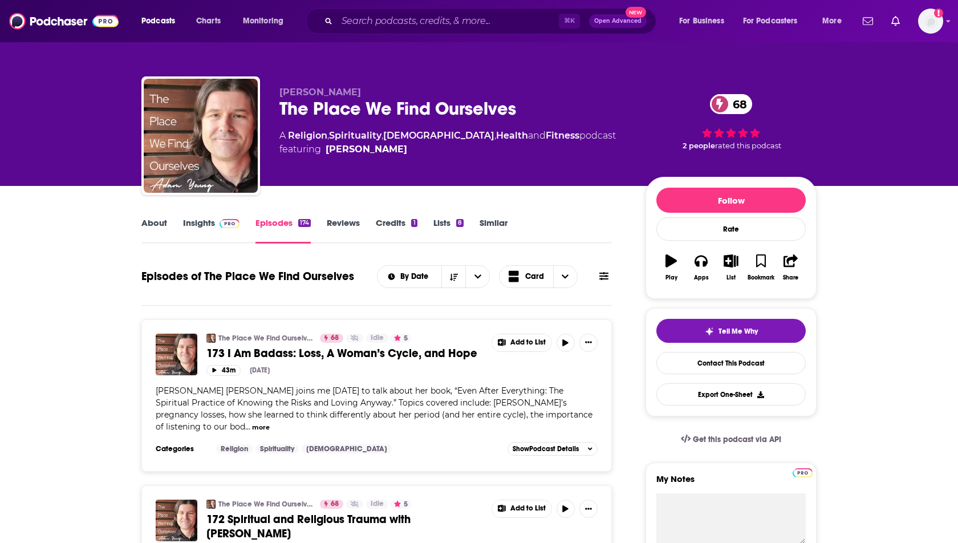
click at [156, 227] on link "About" at bounding box center [154, 230] width 26 height 26
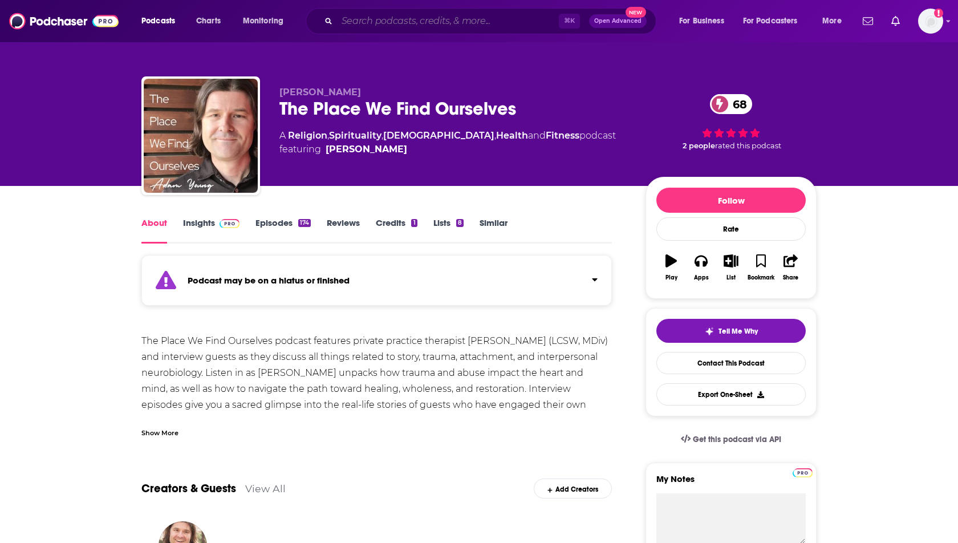
click at [370, 14] on input "Search podcasts, credits, & more..." at bounding box center [448, 21] width 222 height 18
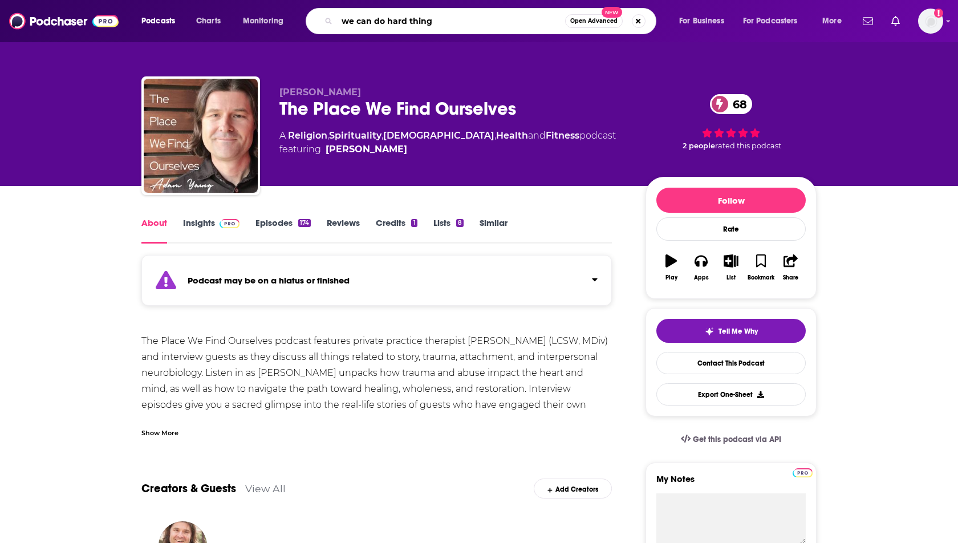
type input "we can do hard things"
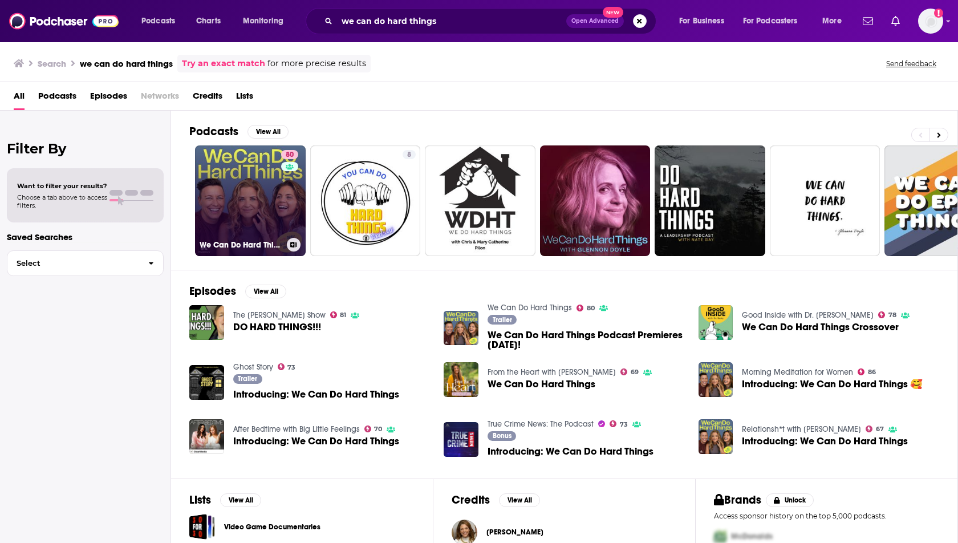
click at [239, 202] on link "80 We Can Do Hard Things" at bounding box center [250, 200] width 111 height 111
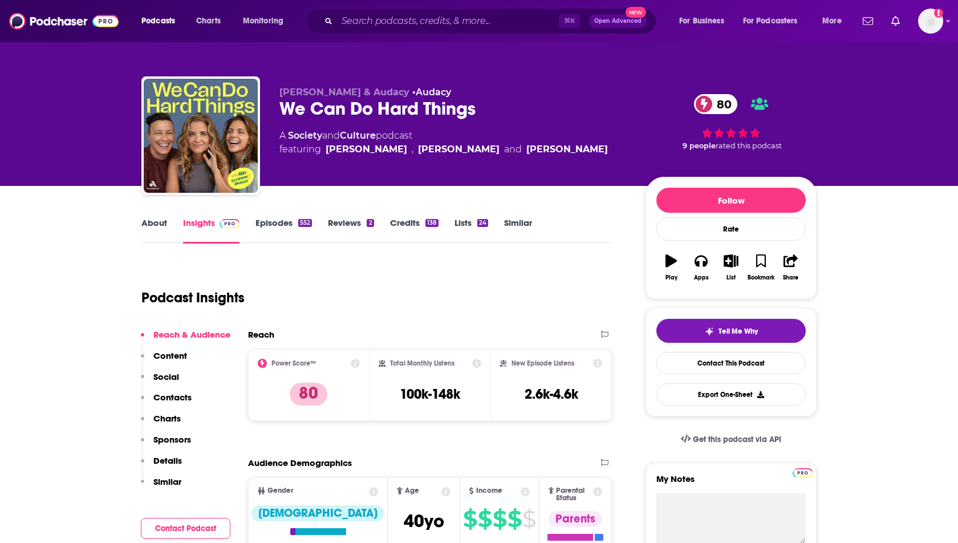
click at [170, 397] on p "Contacts" at bounding box center [172, 397] width 38 height 11
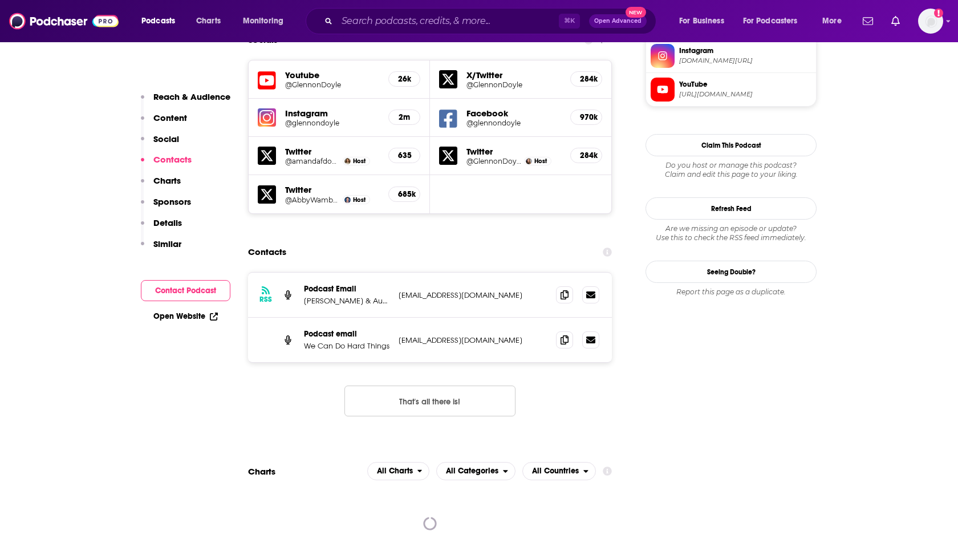
scroll to position [1074, 0]
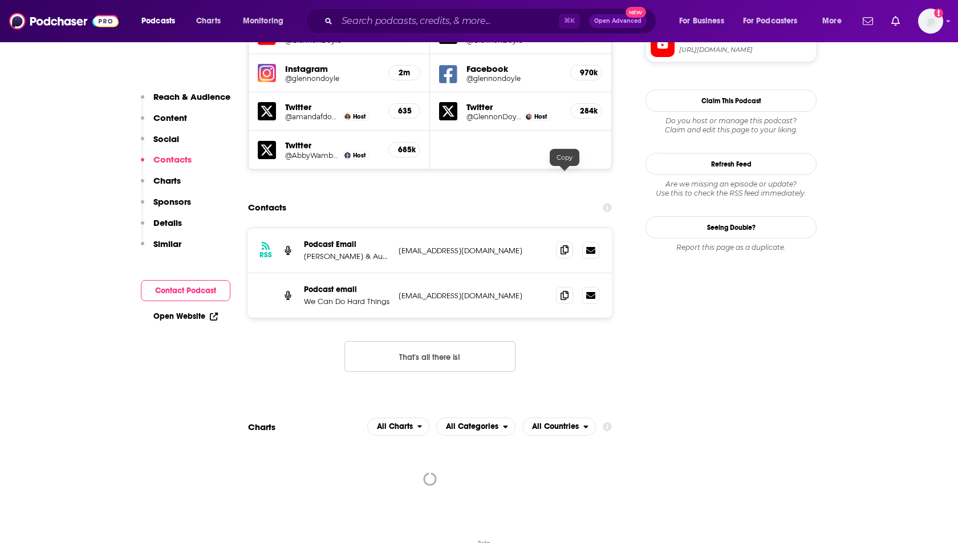
click at [562, 245] on icon at bounding box center [564, 249] width 8 height 9
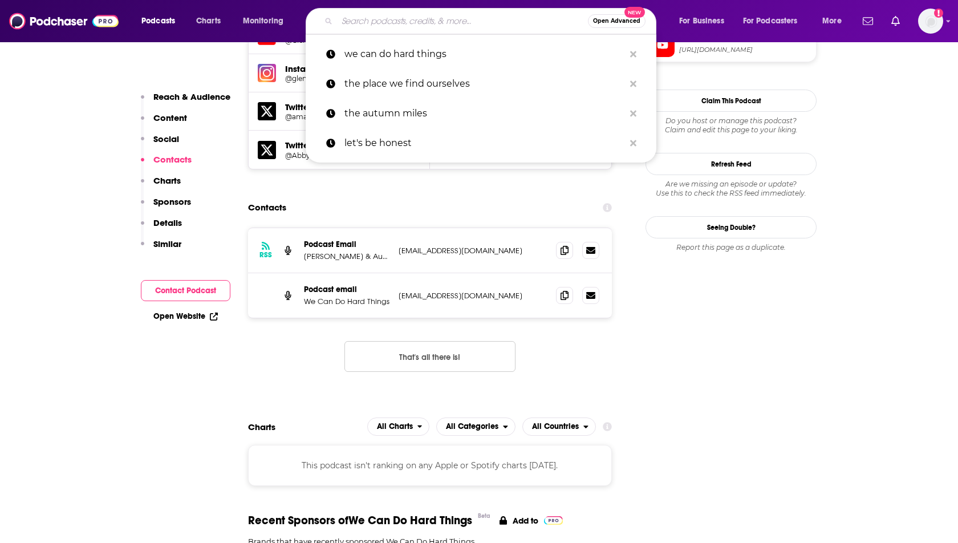
click at [353, 22] on input "Search podcasts, credits, & more..." at bounding box center [462, 21] width 251 height 18
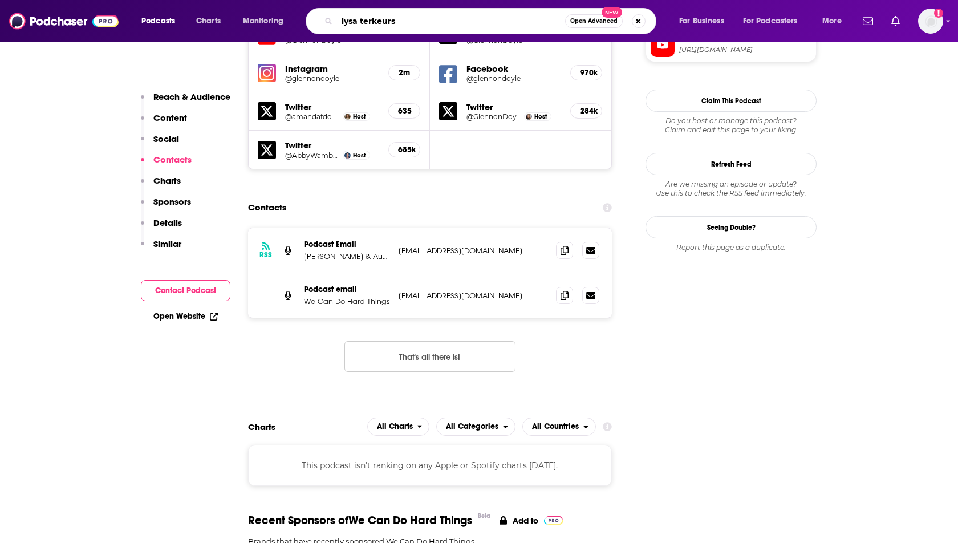
type input "[PERSON_NAME]"
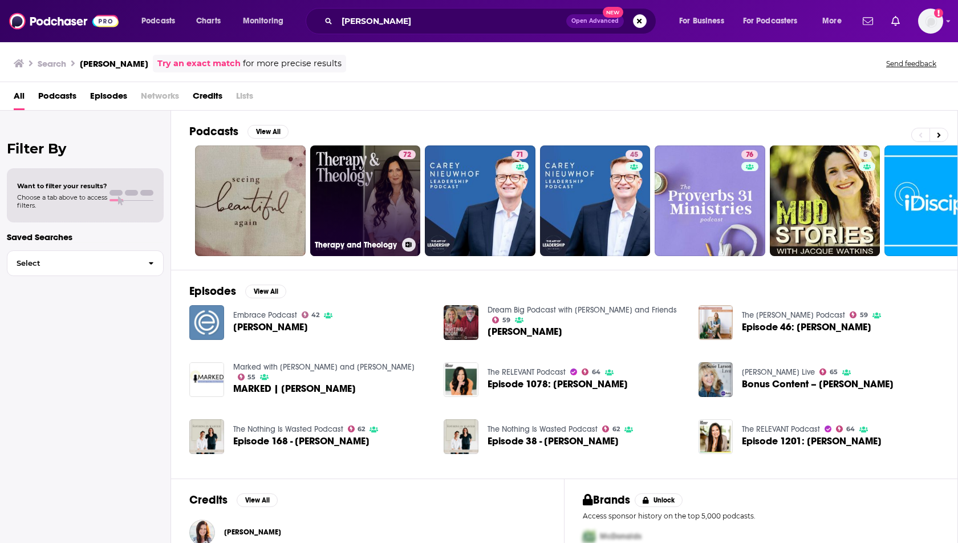
click at [358, 197] on link "72 Therapy and Theology" at bounding box center [365, 200] width 111 height 111
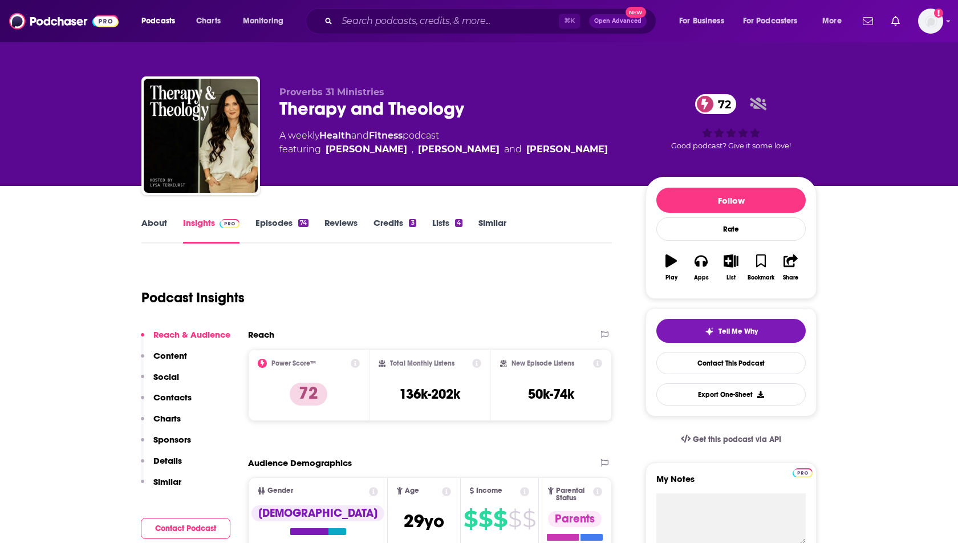
click at [267, 226] on link "Episodes 74" at bounding box center [281, 230] width 53 height 26
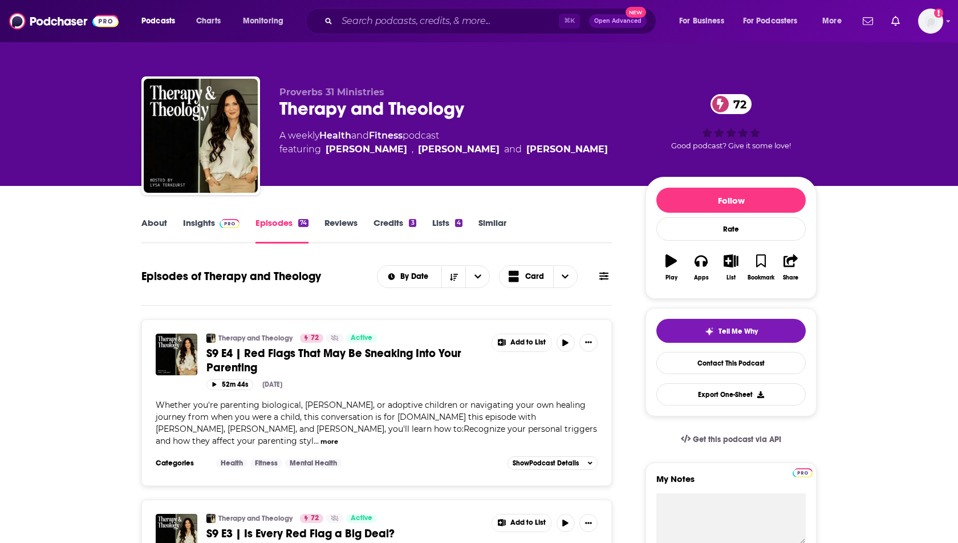
click at [207, 223] on link "Insights" at bounding box center [211, 230] width 56 height 26
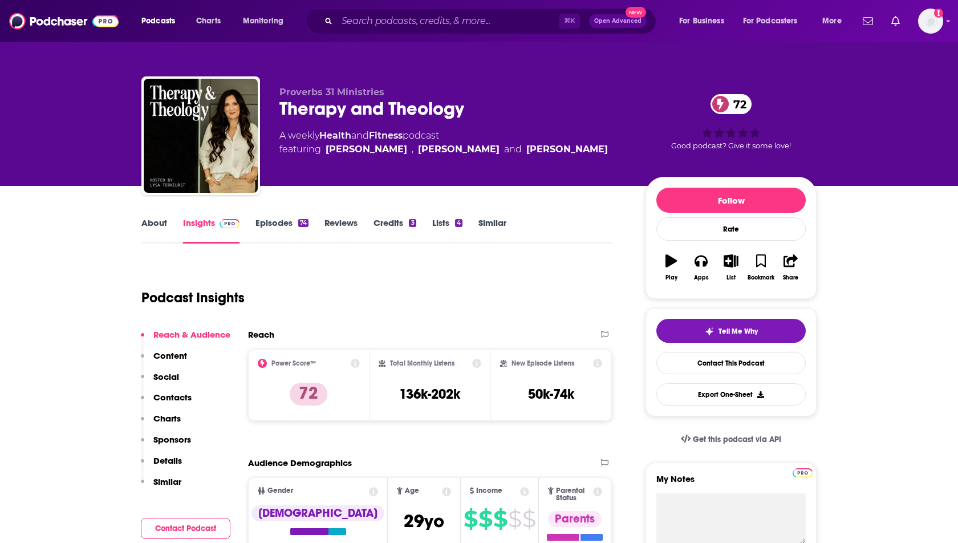
click at [170, 396] on p "Contacts" at bounding box center [172, 397] width 38 height 11
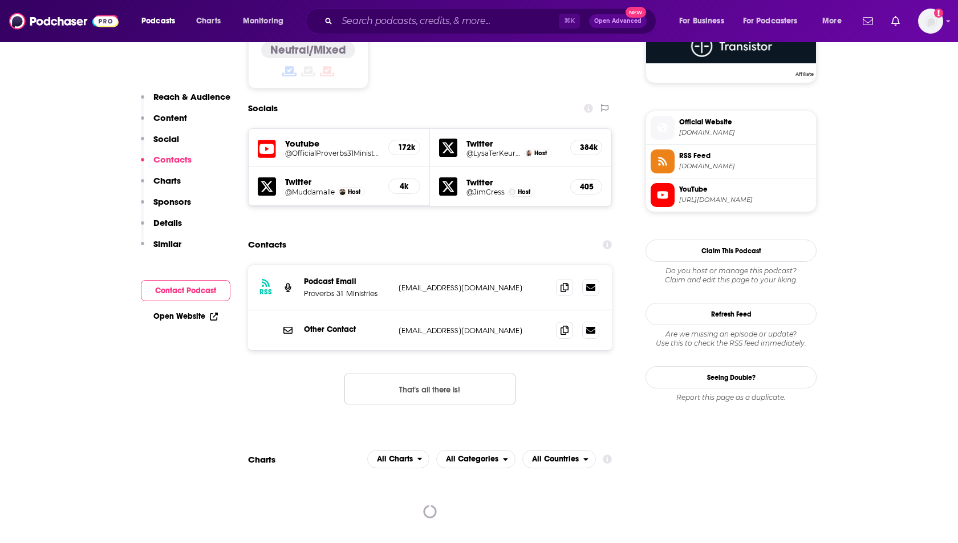
scroll to position [964, 0]
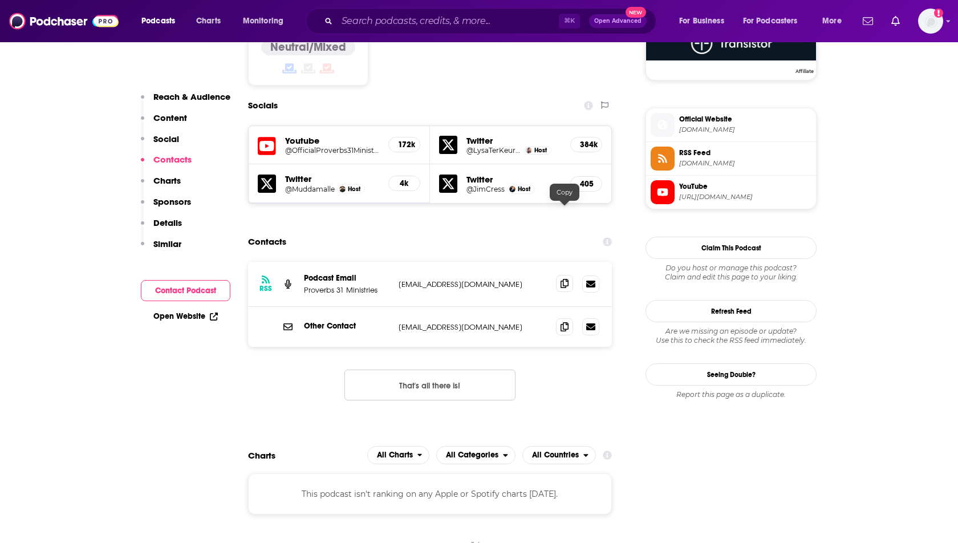
click at [563, 279] on icon at bounding box center [564, 283] width 8 height 9
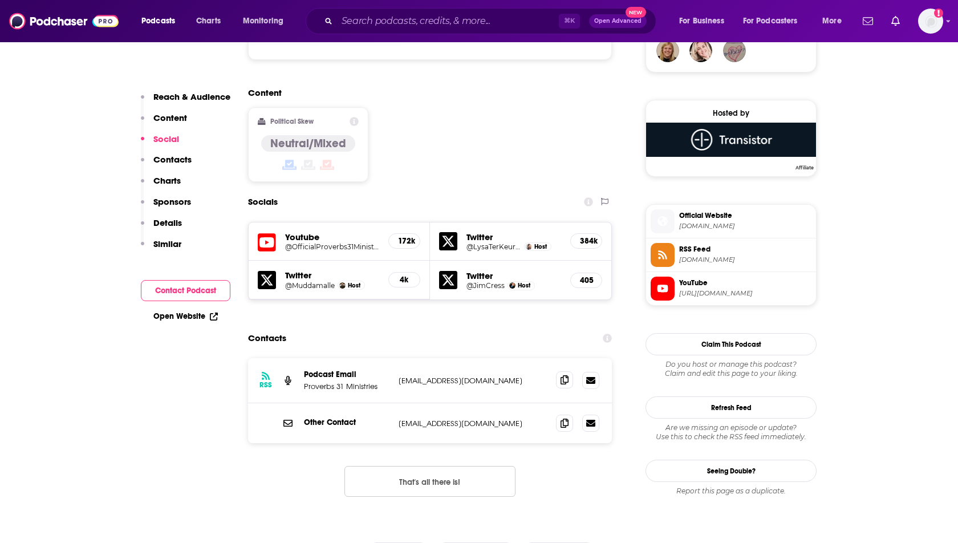
scroll to position [873, 0]
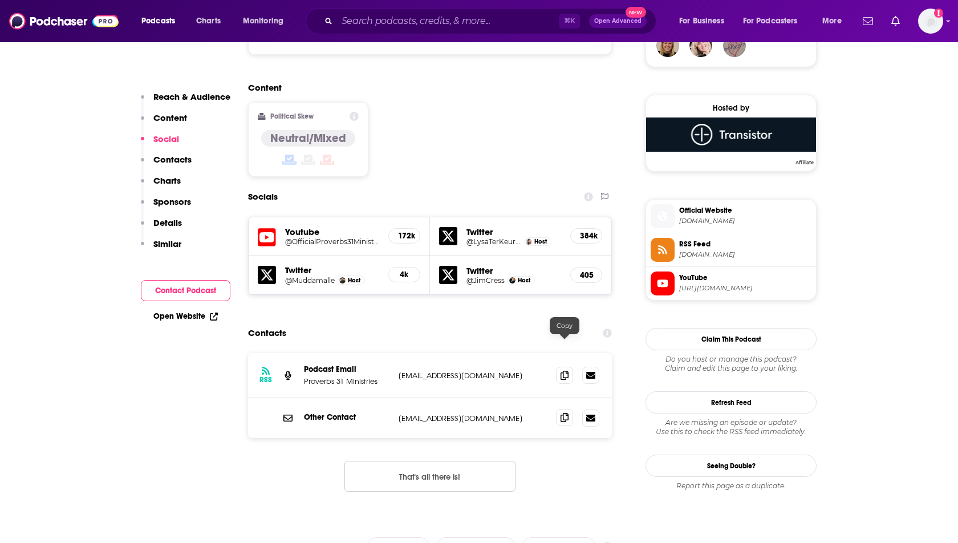
click at [565, 413] on icon at bounding box center [564, 417] width 8 height 9
click at [379, 19] on input "Search podcasts, credits, & more..." at bounding box center [448, 21] width 222 height 18
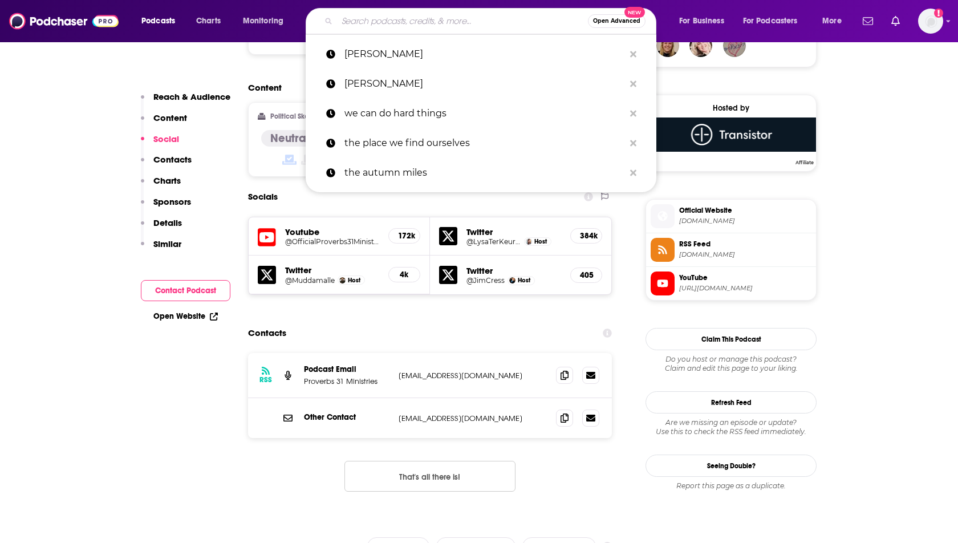
type input "h"
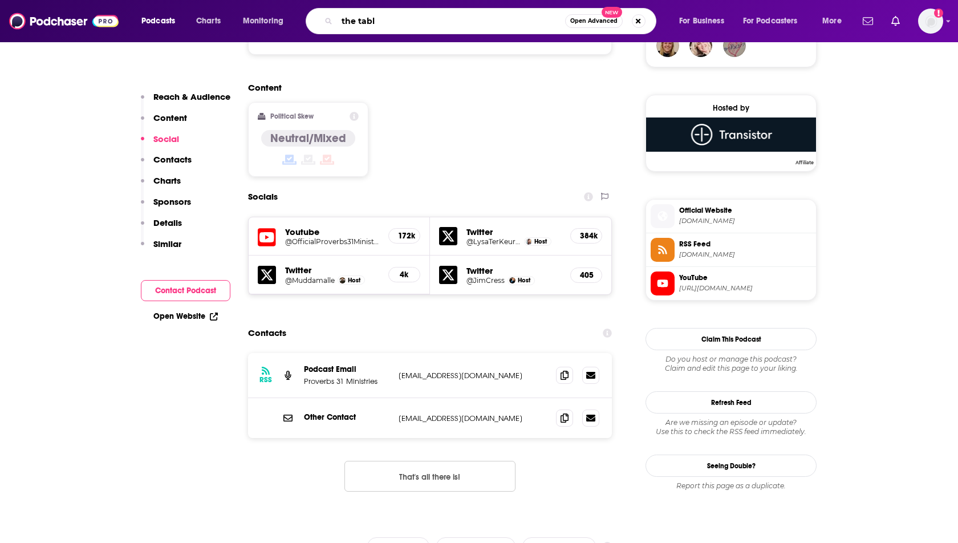
type input "the table"
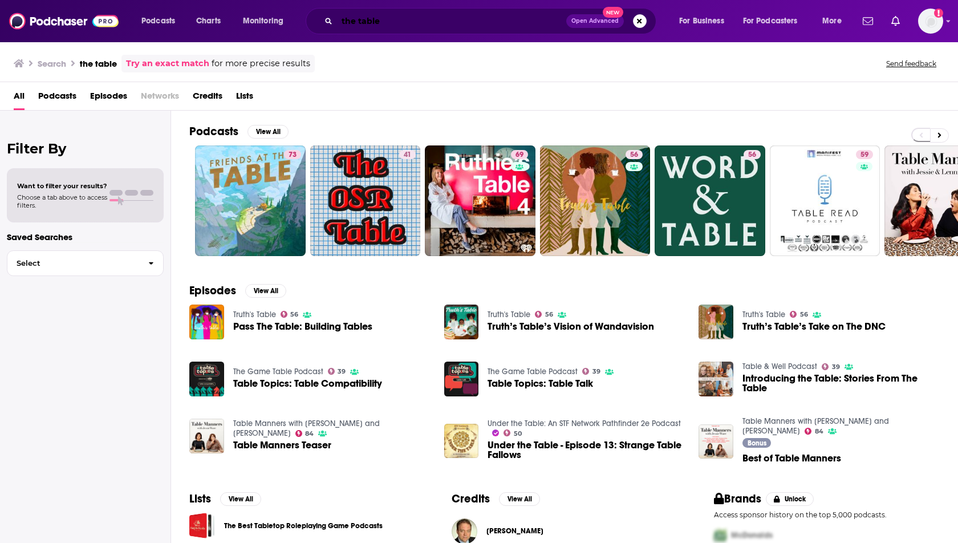
click at [418, 21] on input "the table" at bounding box center [451, 21] width 229 height 18
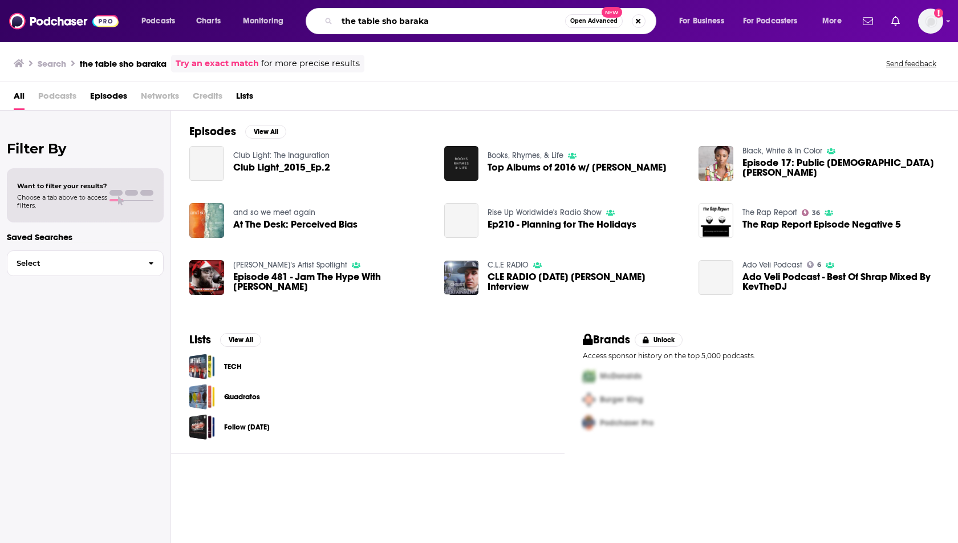
drag, startPoint x: 382, startPoint y: 24, endPoint x: 307, endPoint y: 18, distance: 74.9
click at [307, 18] on div "the table sho baraka Open Advanced New" at bounding box center [480, 21] width 351 height 26
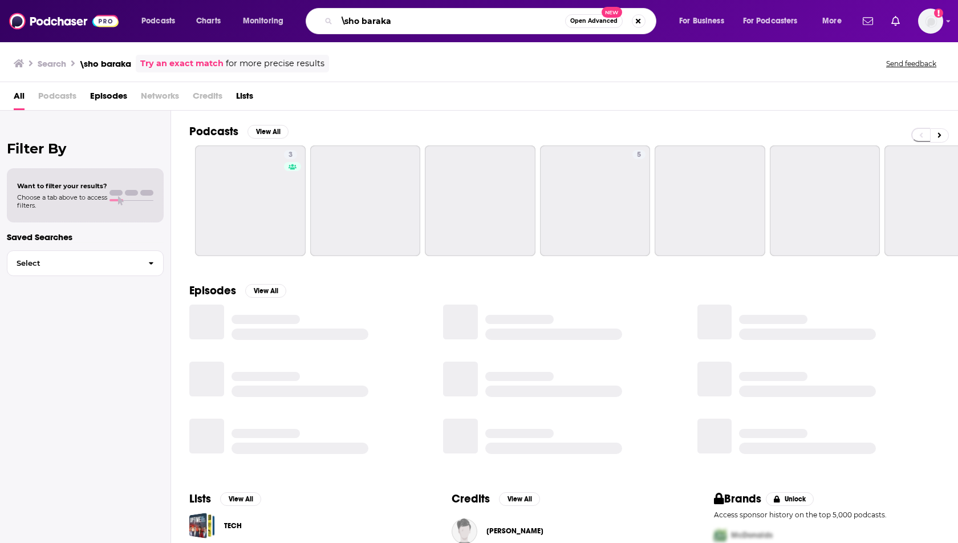
click at [344, 20] on input "\sho baraka" at bounding box center [451, 21] width 228 height 18
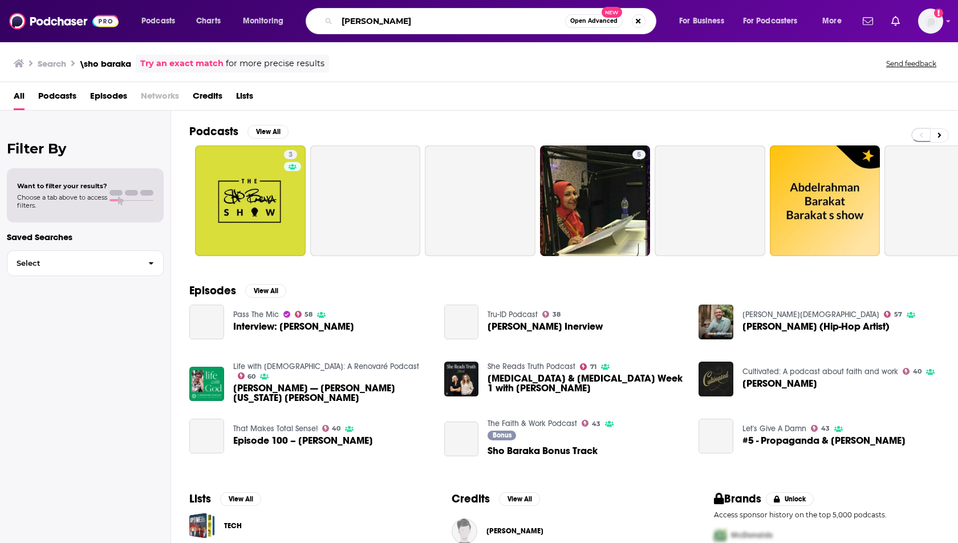
type input "sho baraka"
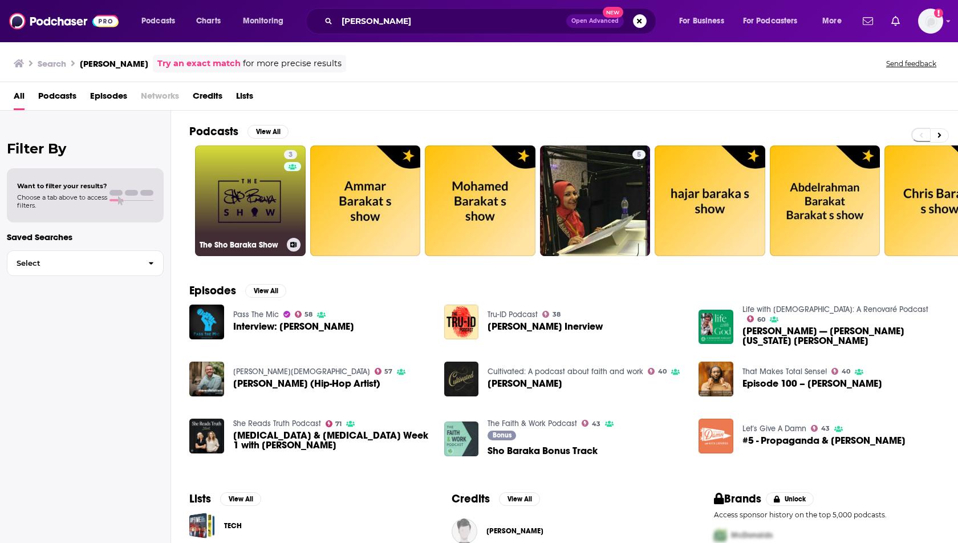
click at [258, 214] on link "3 The Sho Baraka Show" at bounding box center [250, 200] width 111 height 111
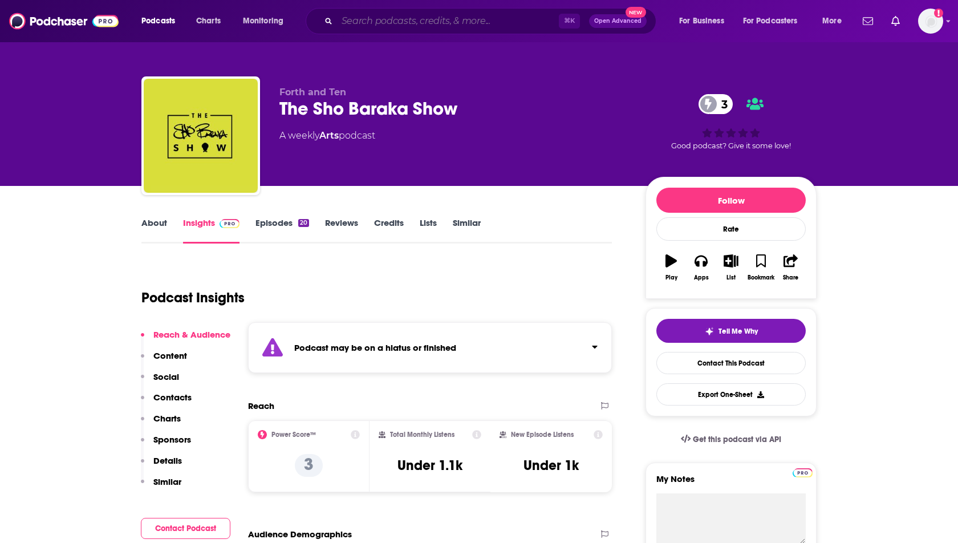
click at [363, 21] on input "Search podcasts, credits, & more..." at bounding box center [448, 21] width 222 height 18
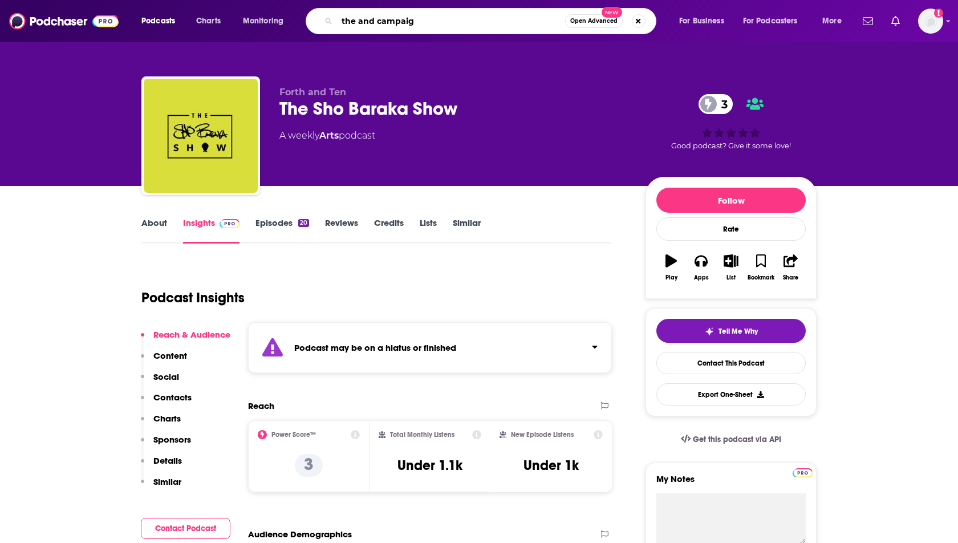
type input "the and campaign"
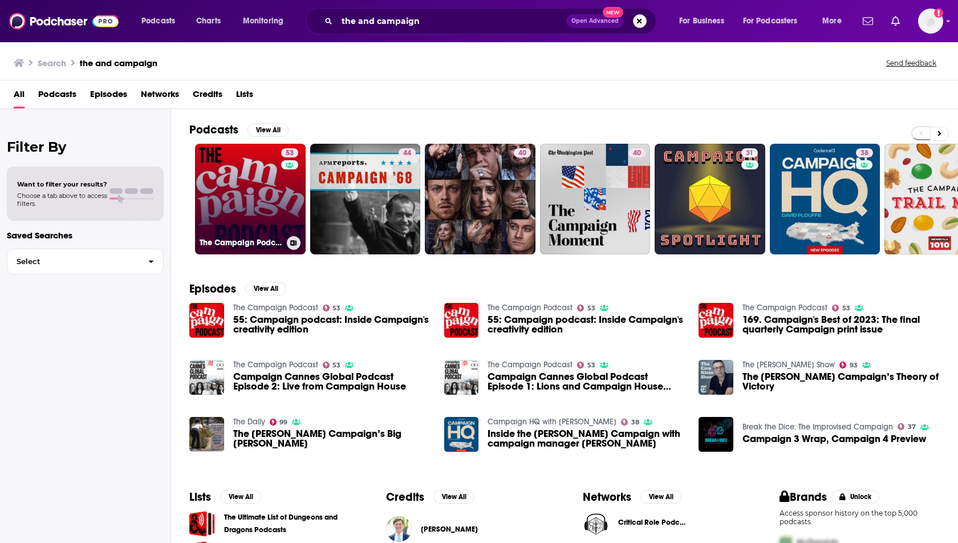
click at [241, 201] on link "53 The Campaign Podcast" at bounding box center [250, 199] width 111 height 111
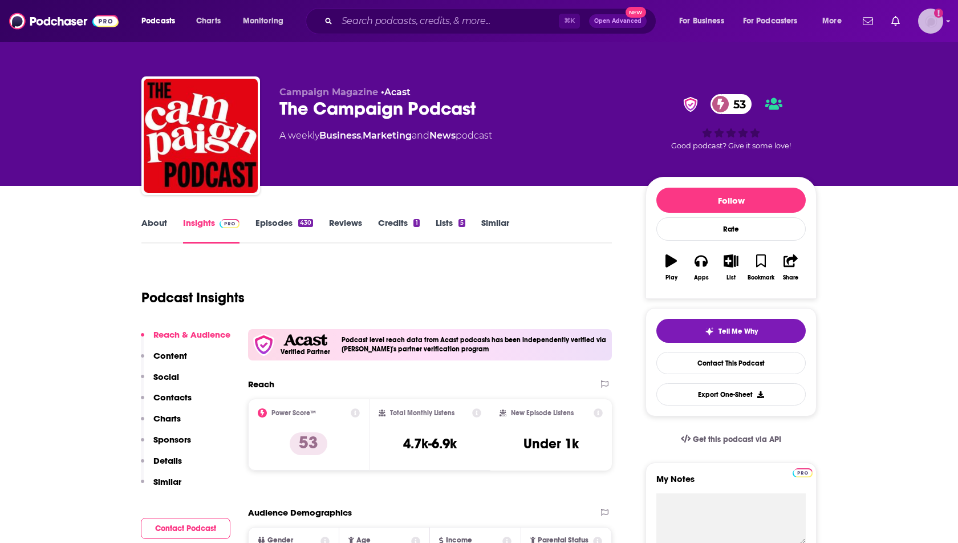
click at [931, 26] on img "Logged in as heidi.egloff" at bounding box center [930, 21] width 25 height 25
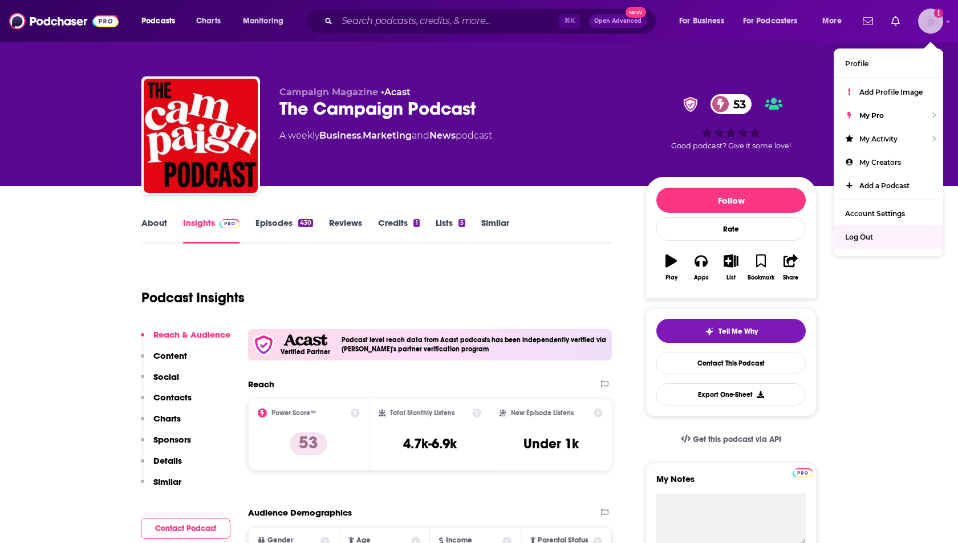
click at [871, 235] on span "Log Out" at bounding box center [859, 237] width 28 height 9
